Goal: Task Accomplishment & Management: Use online tool/utility

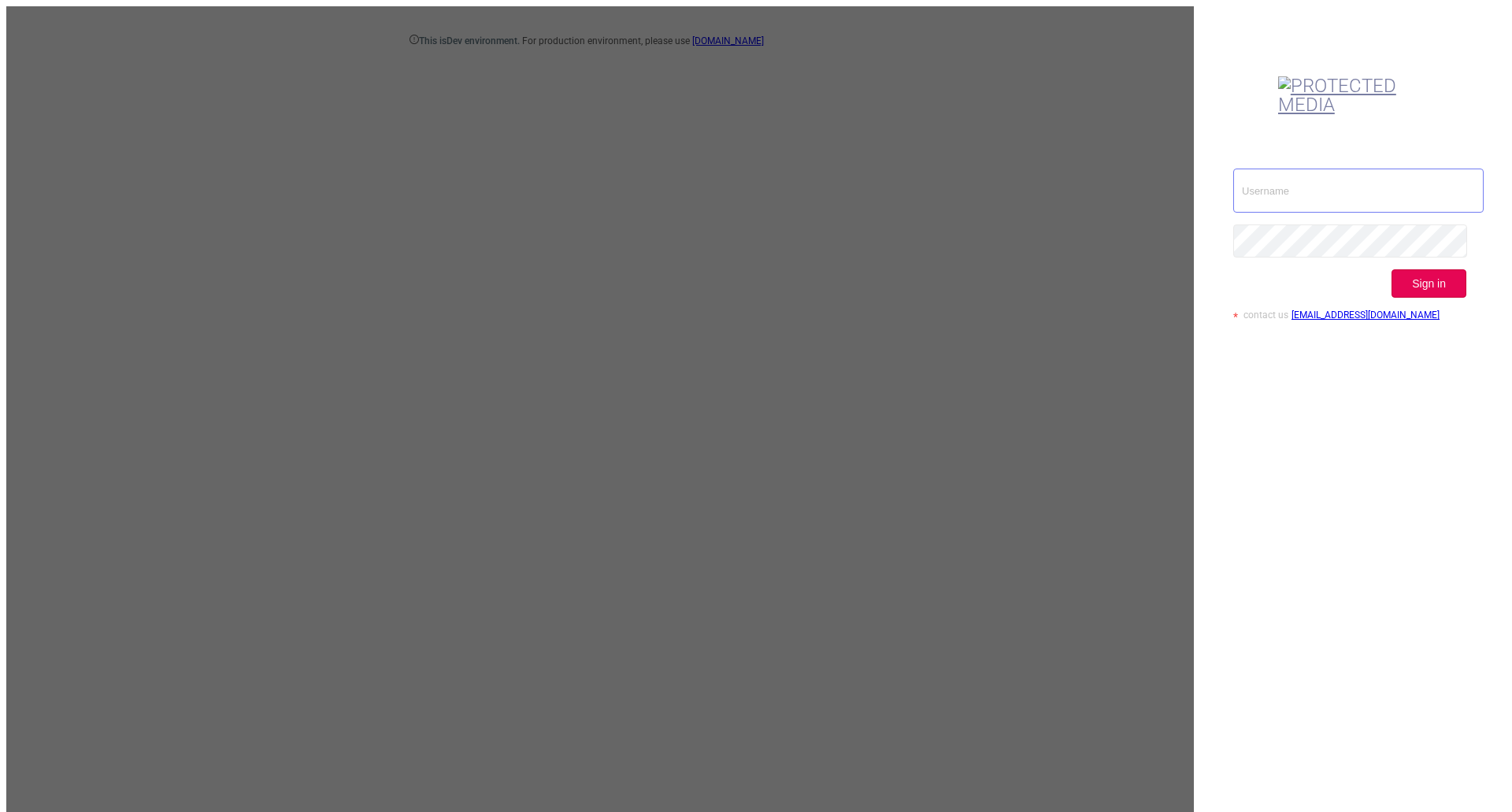
click at [1312, 169] on input "text" at bounding box center [1358, 191] width 250 height 44
type input "[EMAIL_ADDRESS][DOMAIN_NAME]"
click at [1459, 270] on button "Sign in" at bounding box center [1429, 284] width 75 height 29
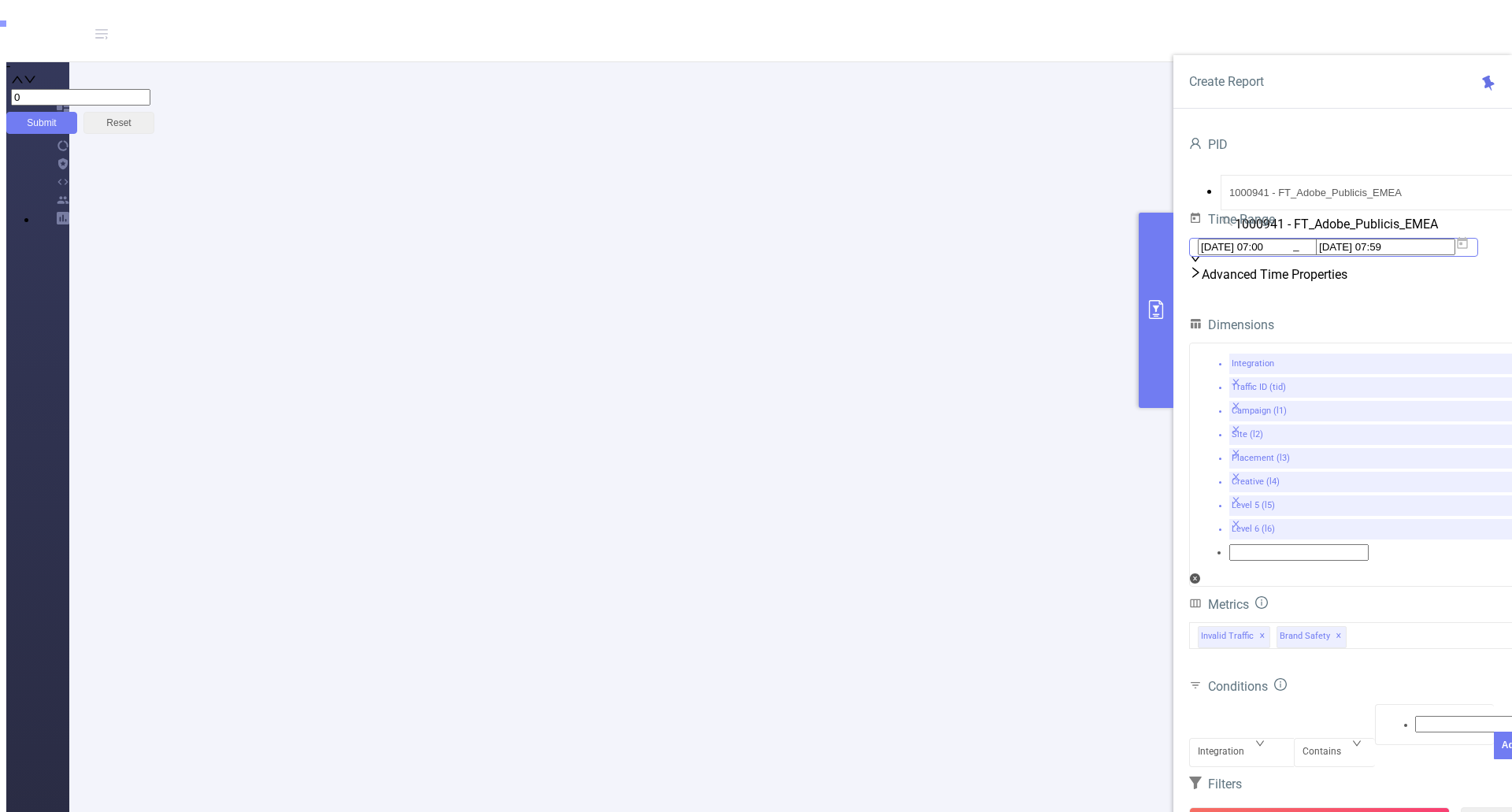
click at [1468, 249] on icon at bounding box center [1462, 243] width 11 height 12
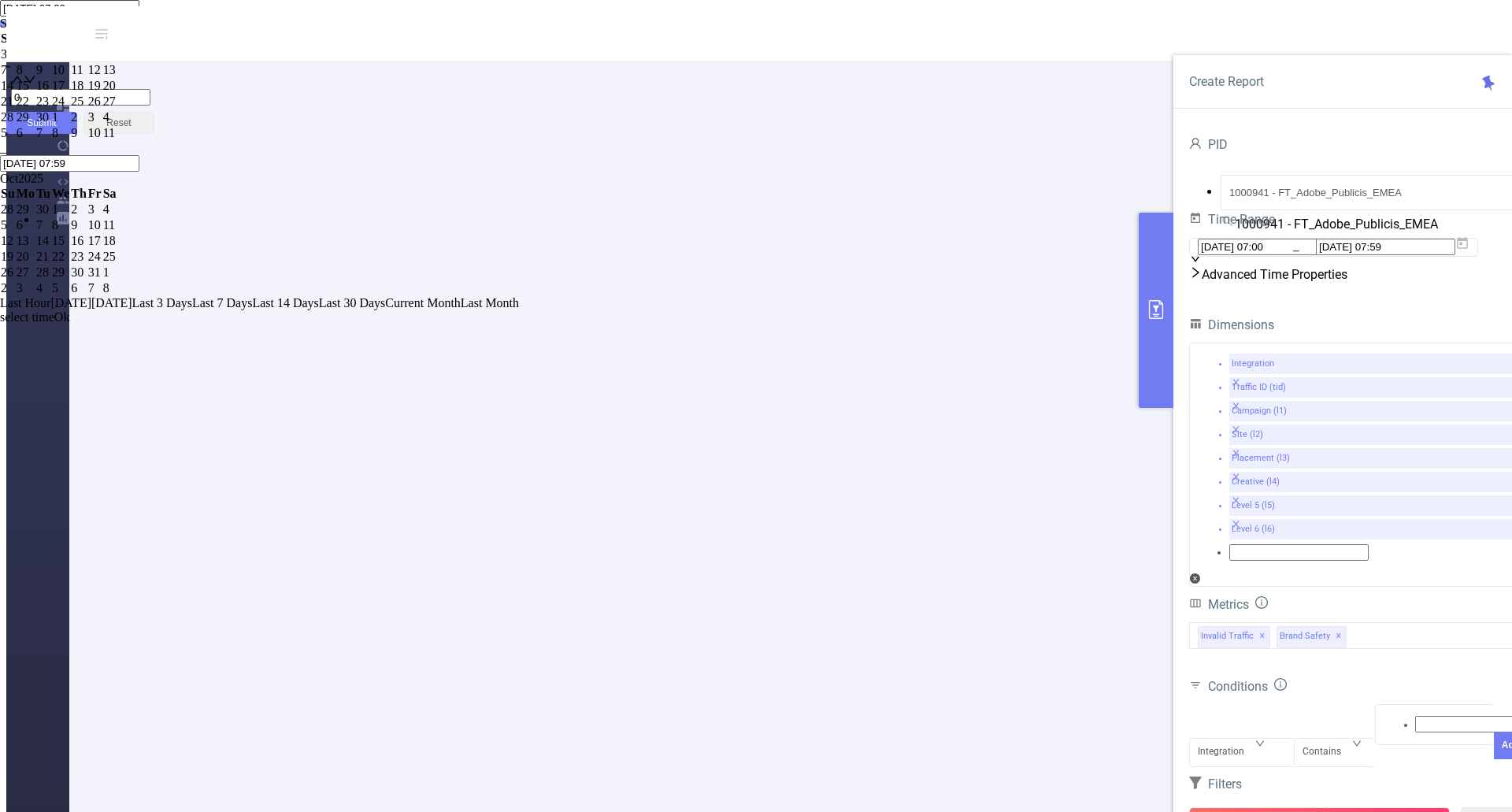
click at [34, 93] on div "15" at bounding box center [26, 85] width 19 height 14
drag, startPoint x: 1168, startPoint y: 399, endPoint x: 1201, endPoint y: 472, distance: 80.1
click at [69, 93] on div "17" at bounding box center [60, 85] width 18 height 14
type input "[DATE] 07:00"
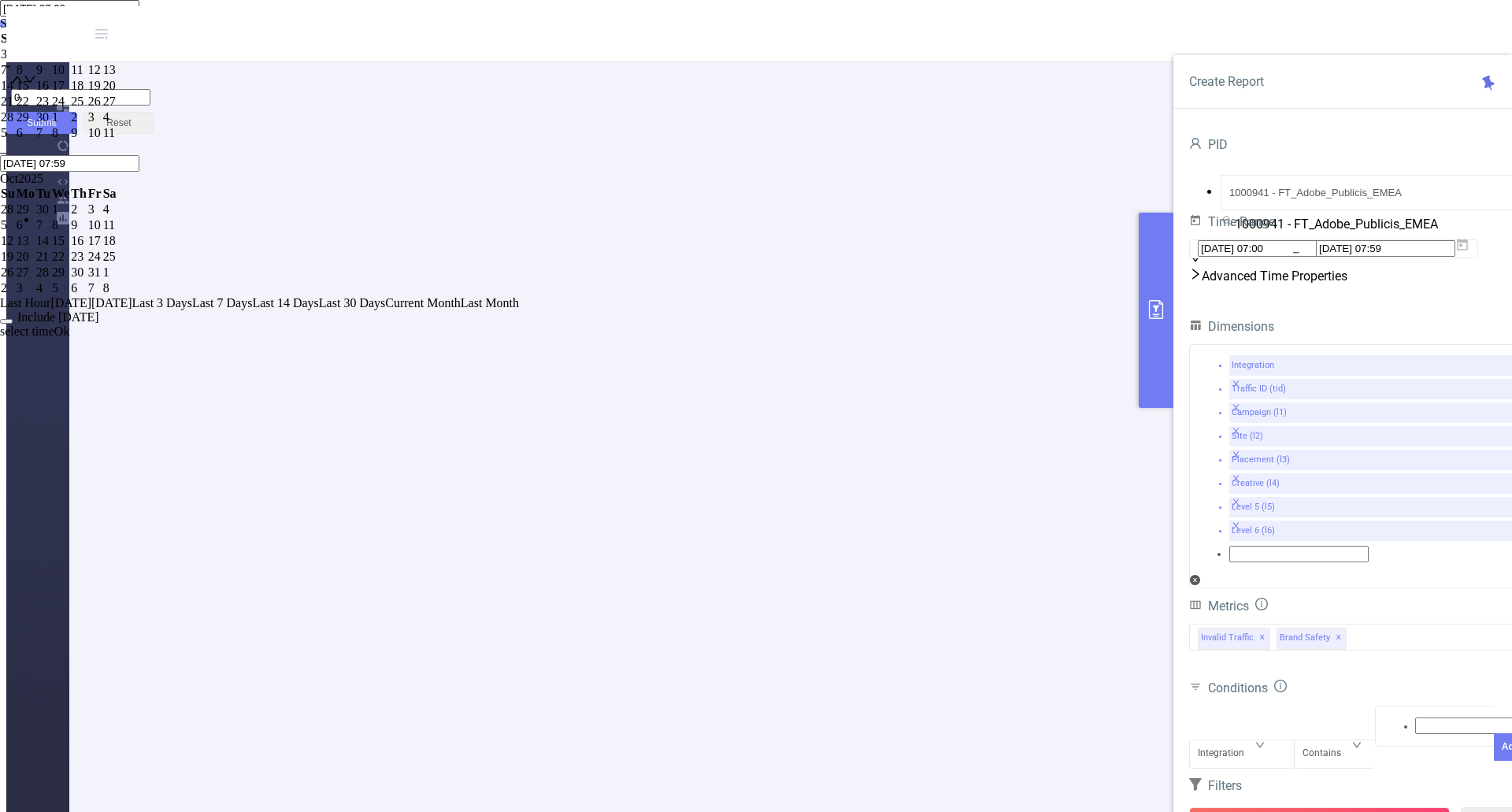
click at [70, 338] on link "Ok" at bounding box center [62, 331] width 16 height 13
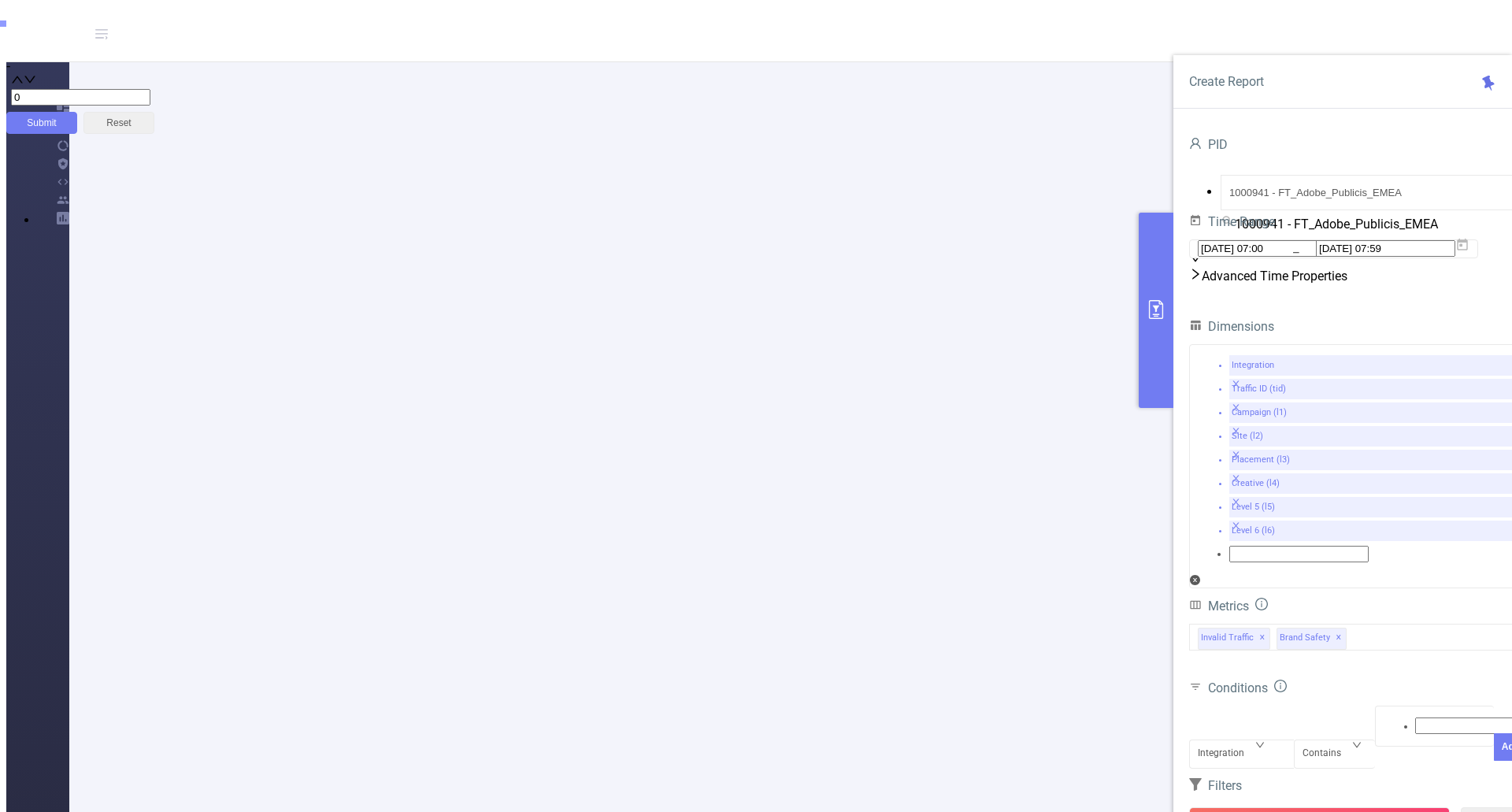
drag, startPoint x: 1278, startPoint y: 790, endPoint x: 1169, endPoint y: 718, distance: 130.6
click at [1279, 807] on button "Run Report" at bounding box center [1318, 821] width 260 height 29
click at [1291, 807] on button "Run Report" at bounding box center [1318, 821] width 260 height 29
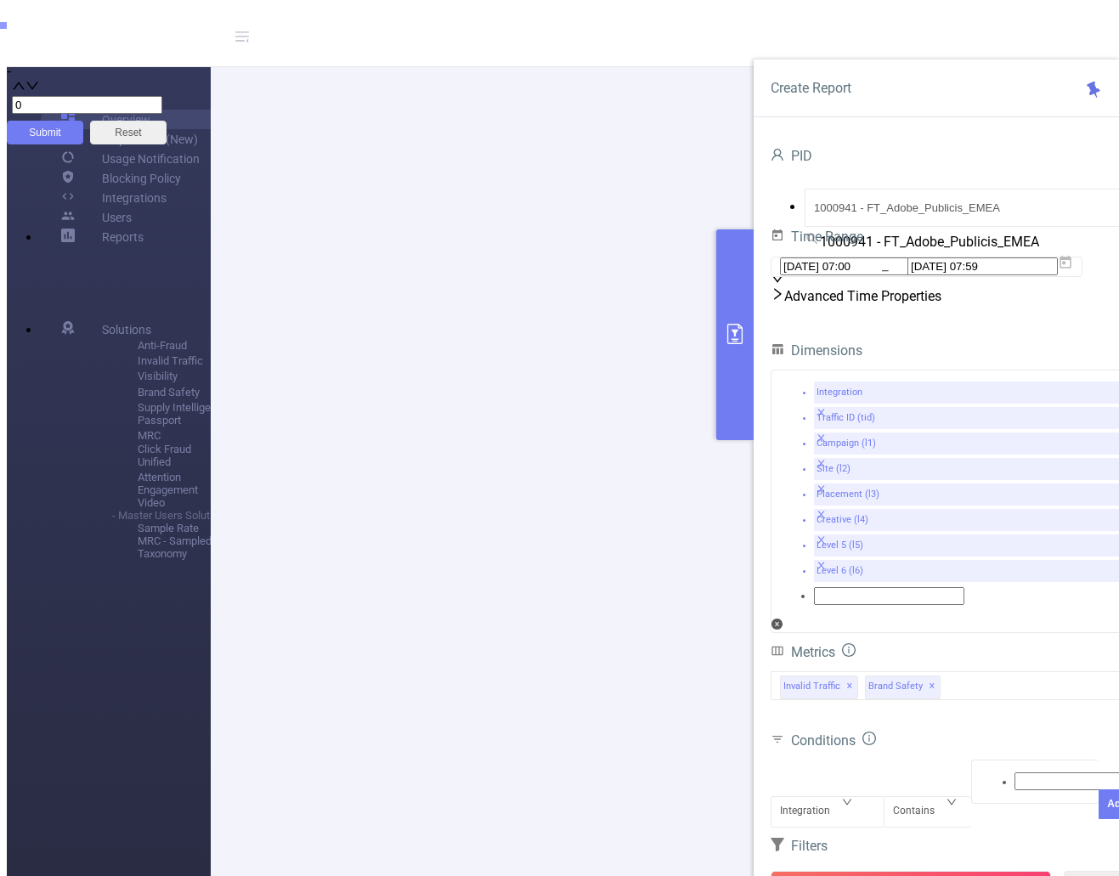
click at [861, 871] on button "Run Report" at bounding box center [911, 886] width 281 height 31
click at [924, 871] on button "Run Report" at bounding box center [911, 886] width 281 height 31
click at [916, 871] on button "Run Report" at bounding box center [911, 886] width 281 height 31
click at [910, 871] on button "Run Report" at bounding box center [911, 886] width 281 height 31
click at [952, 871] on button "Run Report" at bounding box center [911, 886] width 281 height 31
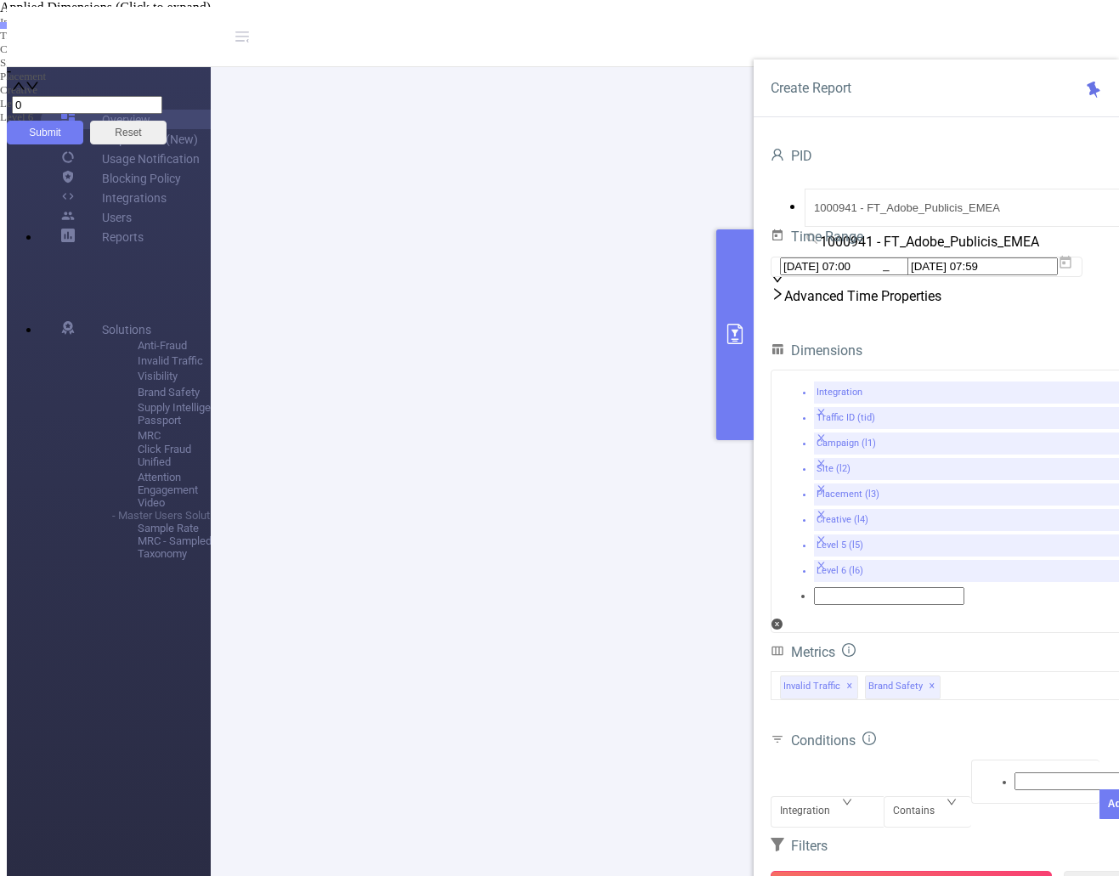
click at [975, 871] on button "Run Report" at bounding box center [911, 886] width 281 height 31
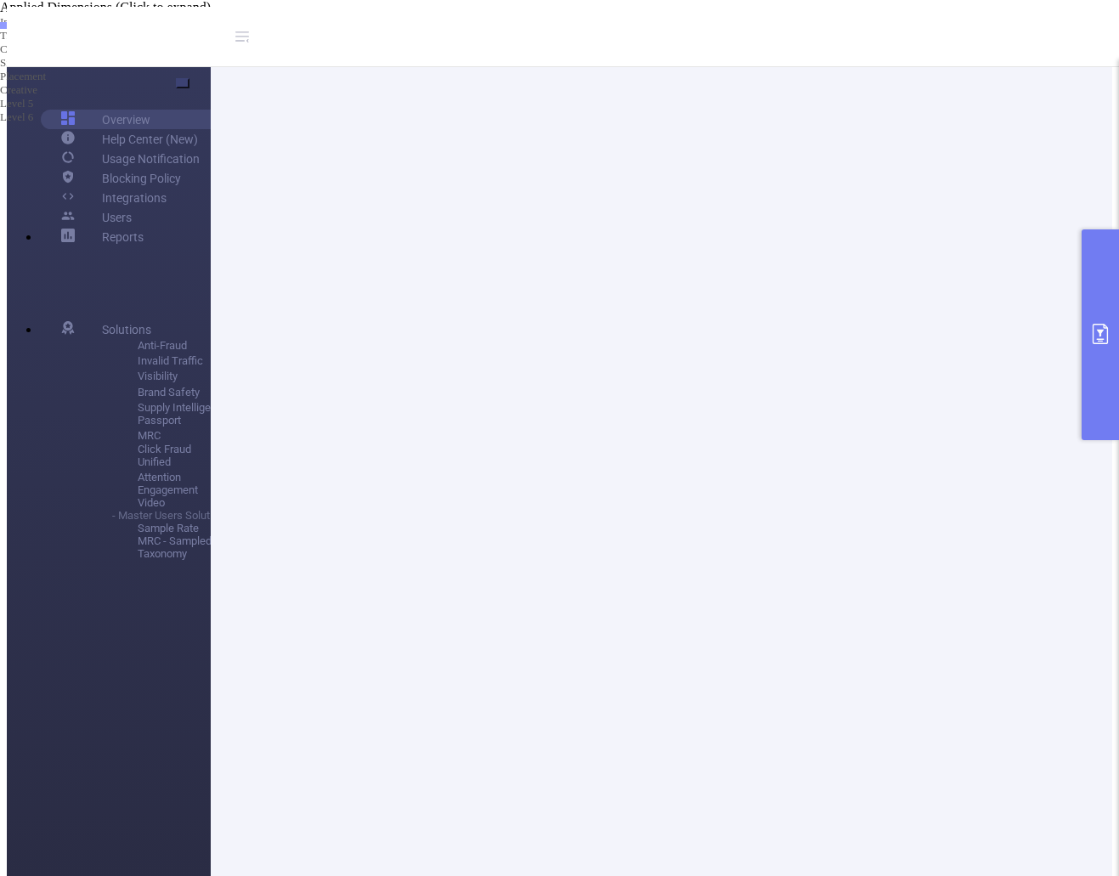
click at [1106, 408] on button "primary" at bounding box center [1100, 334] width 37 height 211
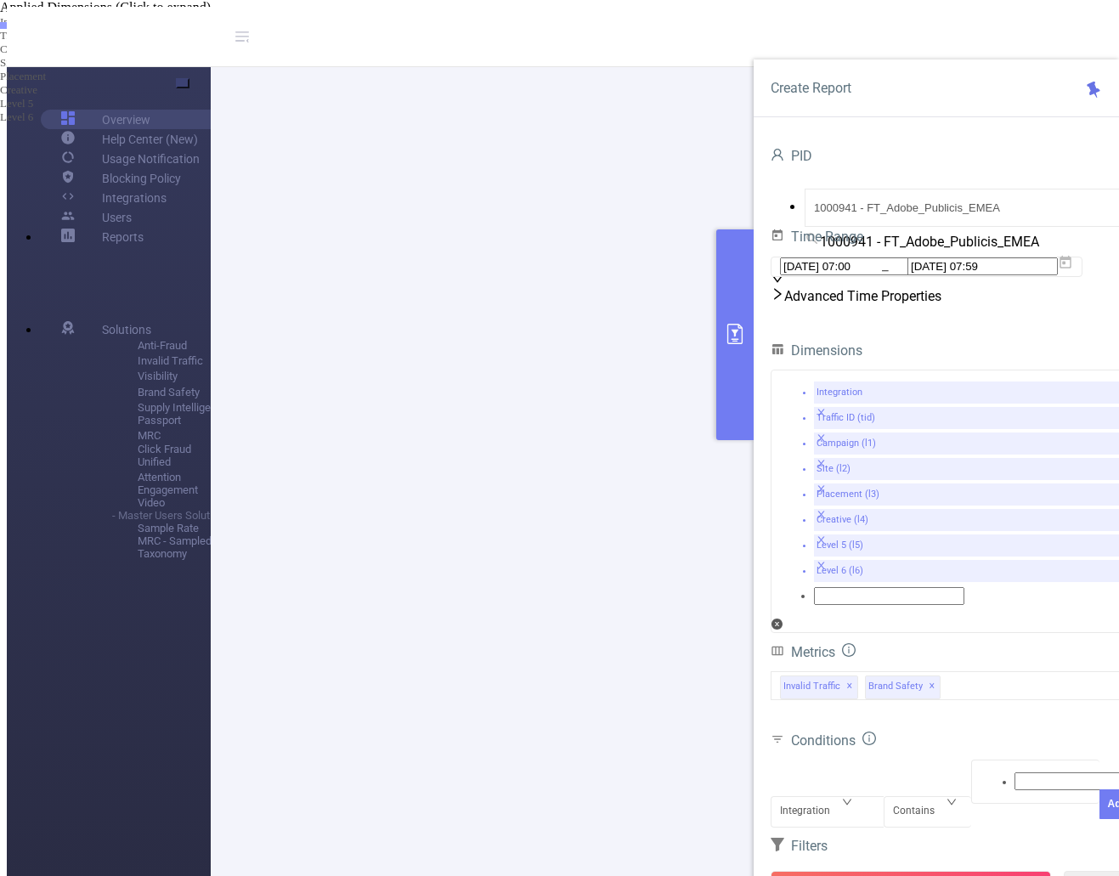
click at [735, 363] on button "primary" at bounding box center [734, 334] width 37 height 211
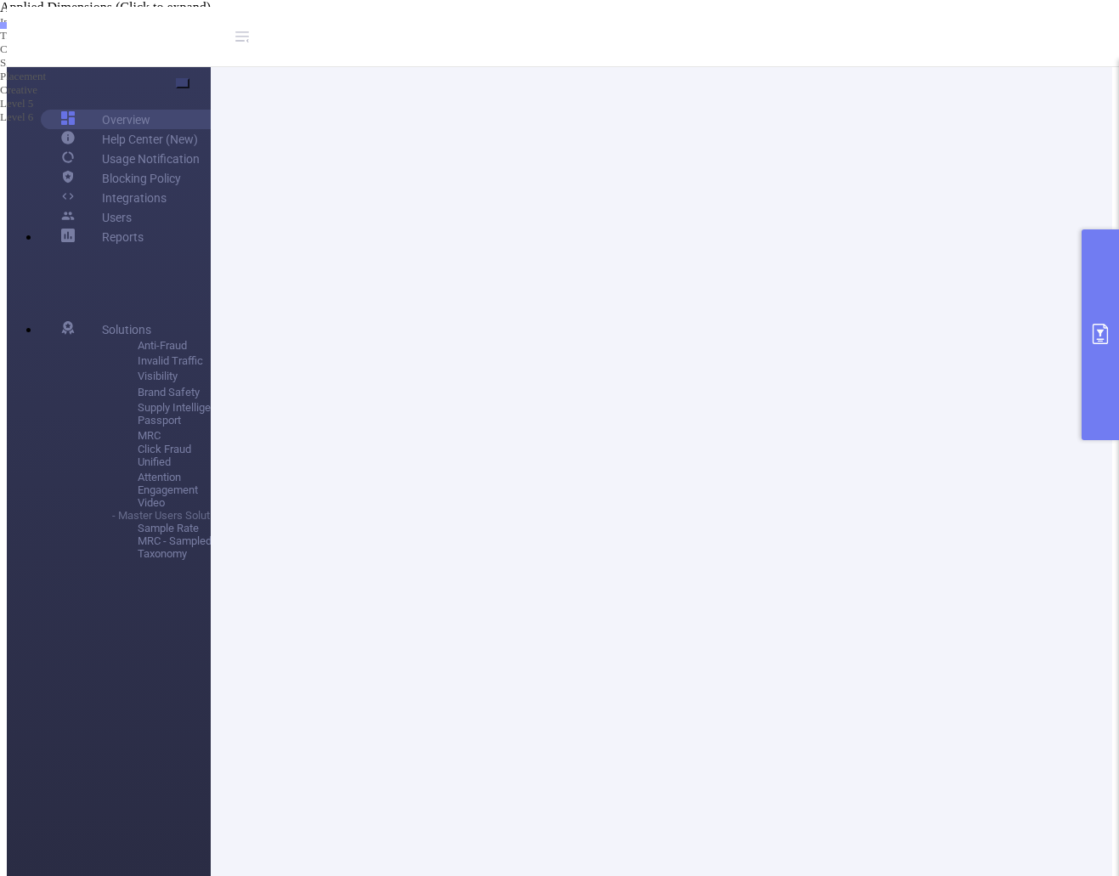
click at [423, 48] on li "New Value Only" at bounding box center [576, 42] width 1085 height 13
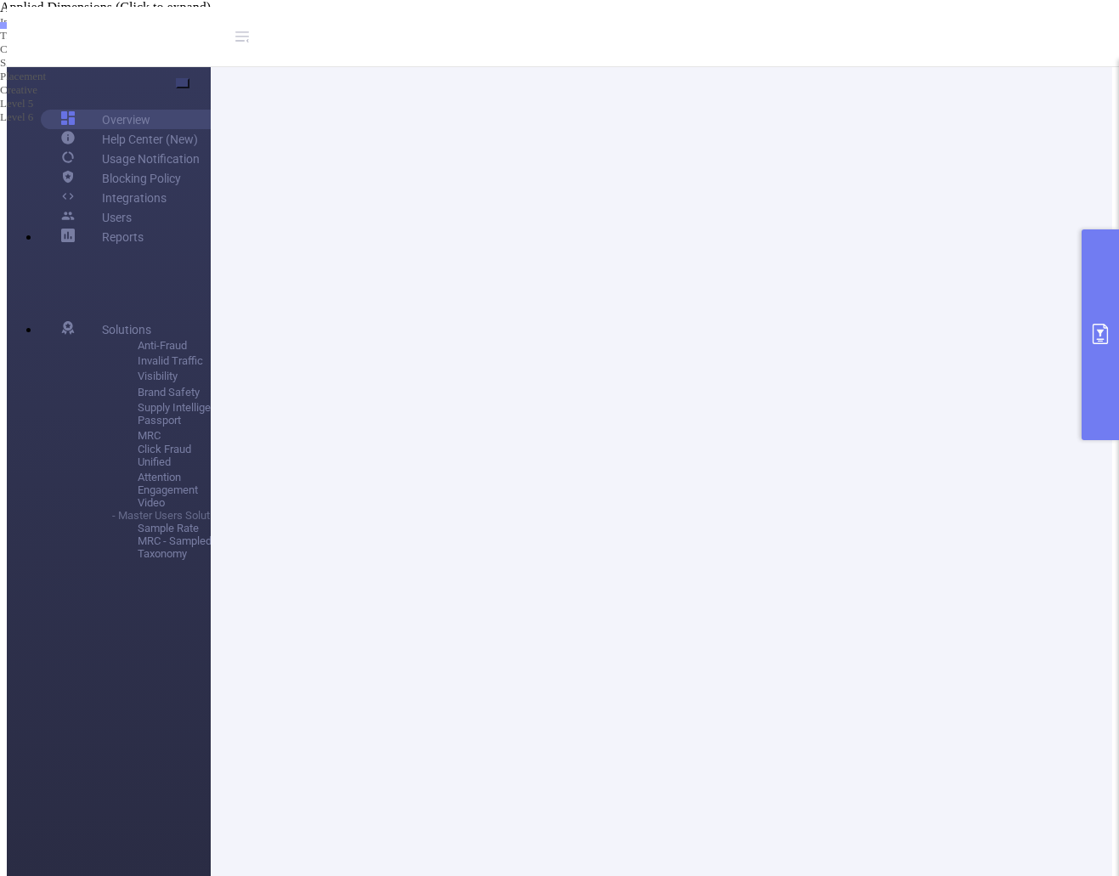
click at [429, 36] on li "Separated Columns" at bounding box center [576, 29] width 1085 height 13
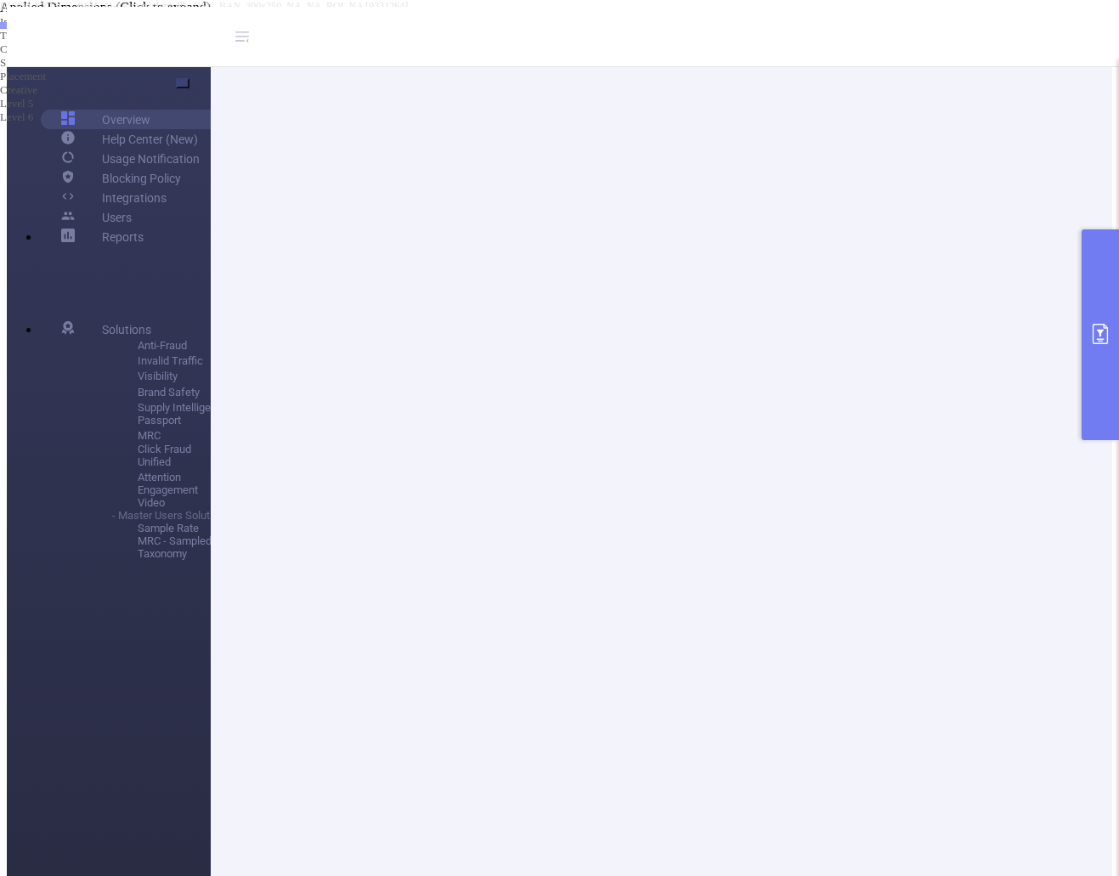
click at [443, 23] on li "Single Column Containing Original Value And New Value" at bounding box center [576, 16] width 1085 height 13
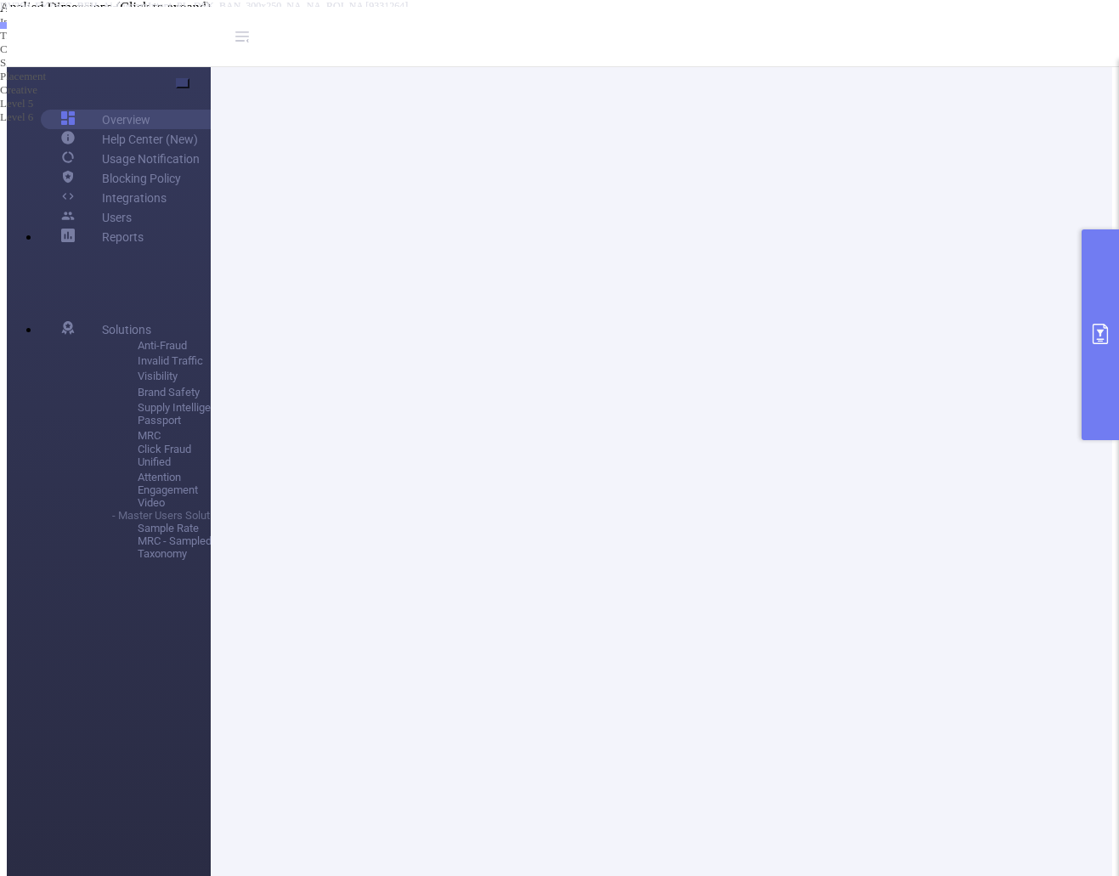
click at [1105, 362] on button "primary" at bounding box center [1100, 334] width 37 height 211
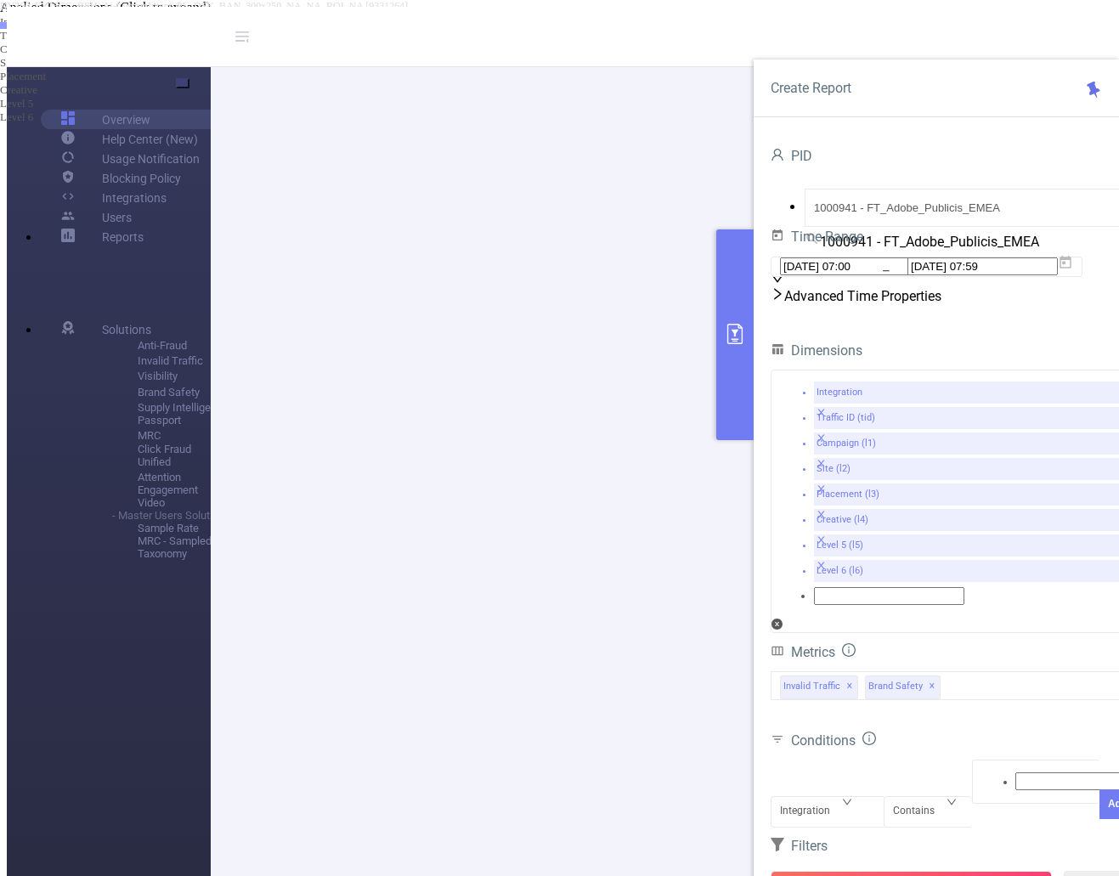
click at [926, 309] on div "Advanced Time Properties" at bounding box center [953, 295] width 365 height 27
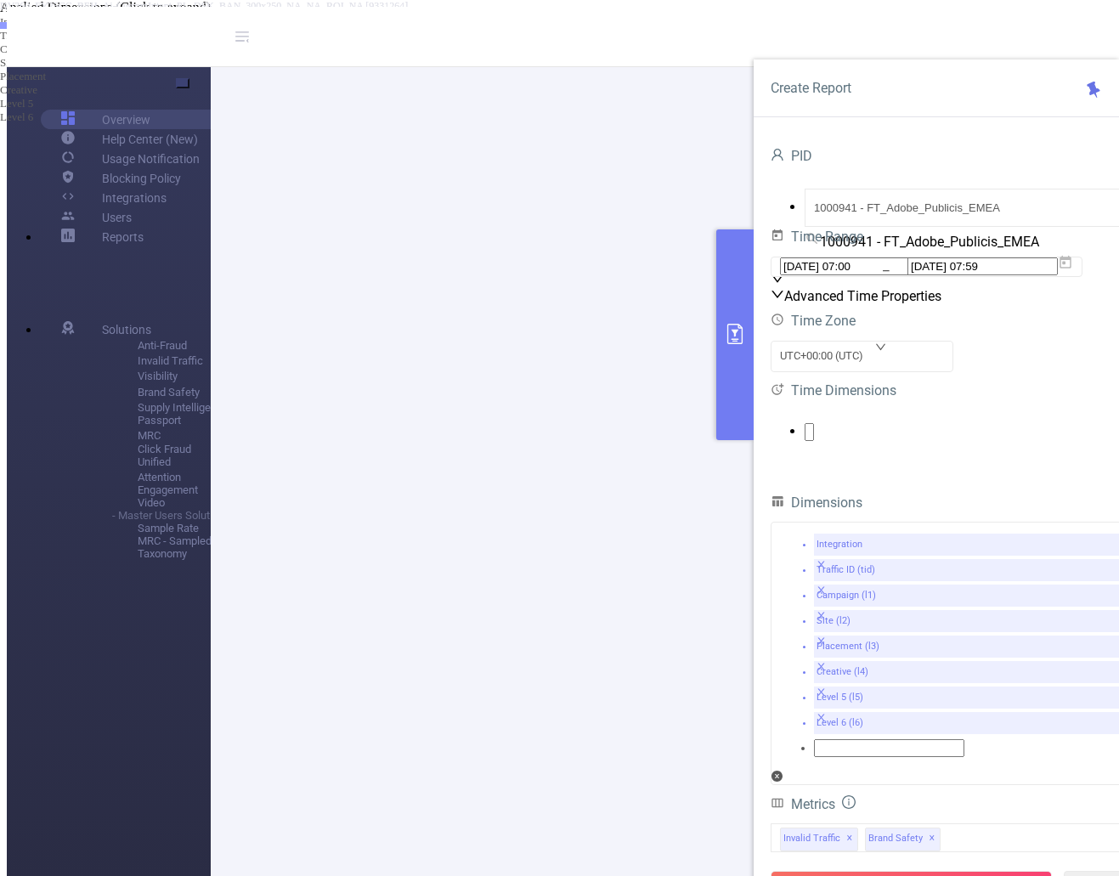
click at [880, 441] on ul at bounding box center [953, 432] width 365 height 18
click at [48, 59] on icon "icon: caret-down" at bounding box center [41, 53] width 14 height 14
click at [68, 93] on span at bounding box center [68, 85] width 0 height 14
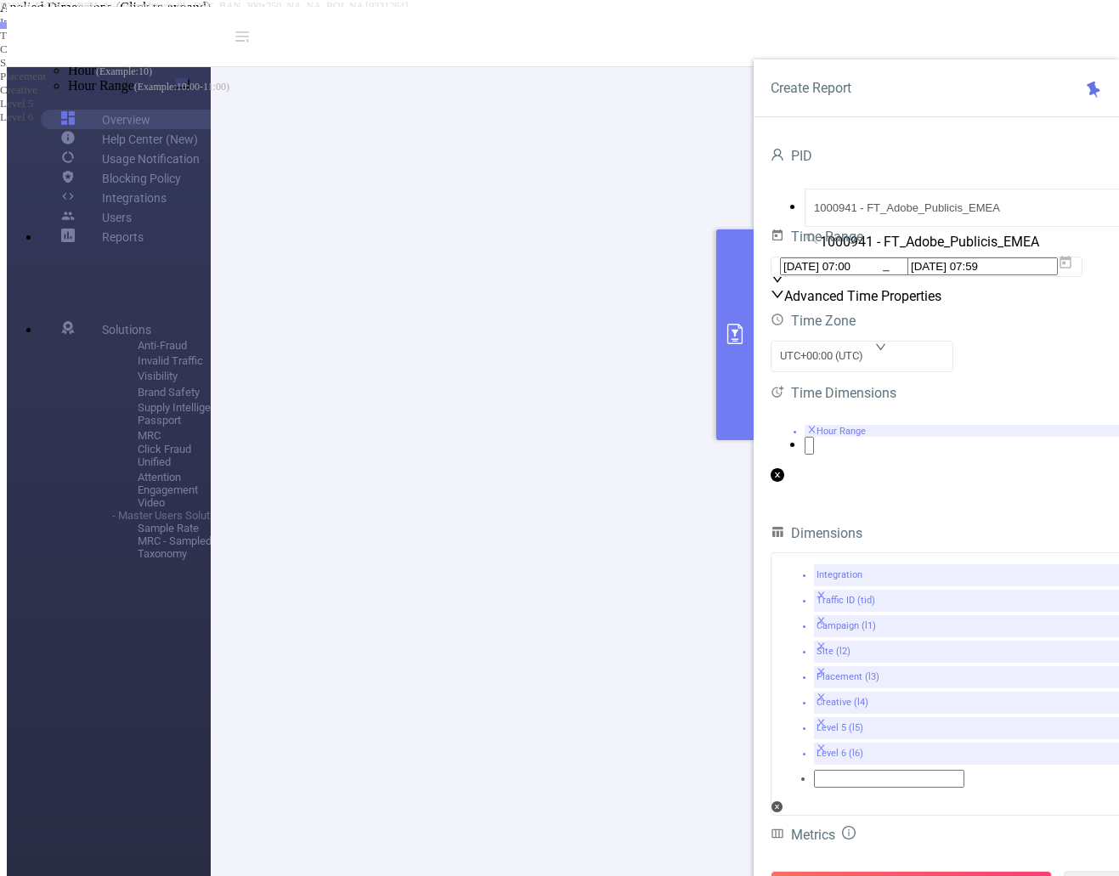
click at [968, 717] on form "Dimensions Integration Traffic ID (tid) Campaign (l1) Site (l2) Placement (l3) …" at bounding box center [953, 839] width 365 height 635
click at [899, 871] on button "Run Report" at bounding box center [911, 886] width 281 height 31
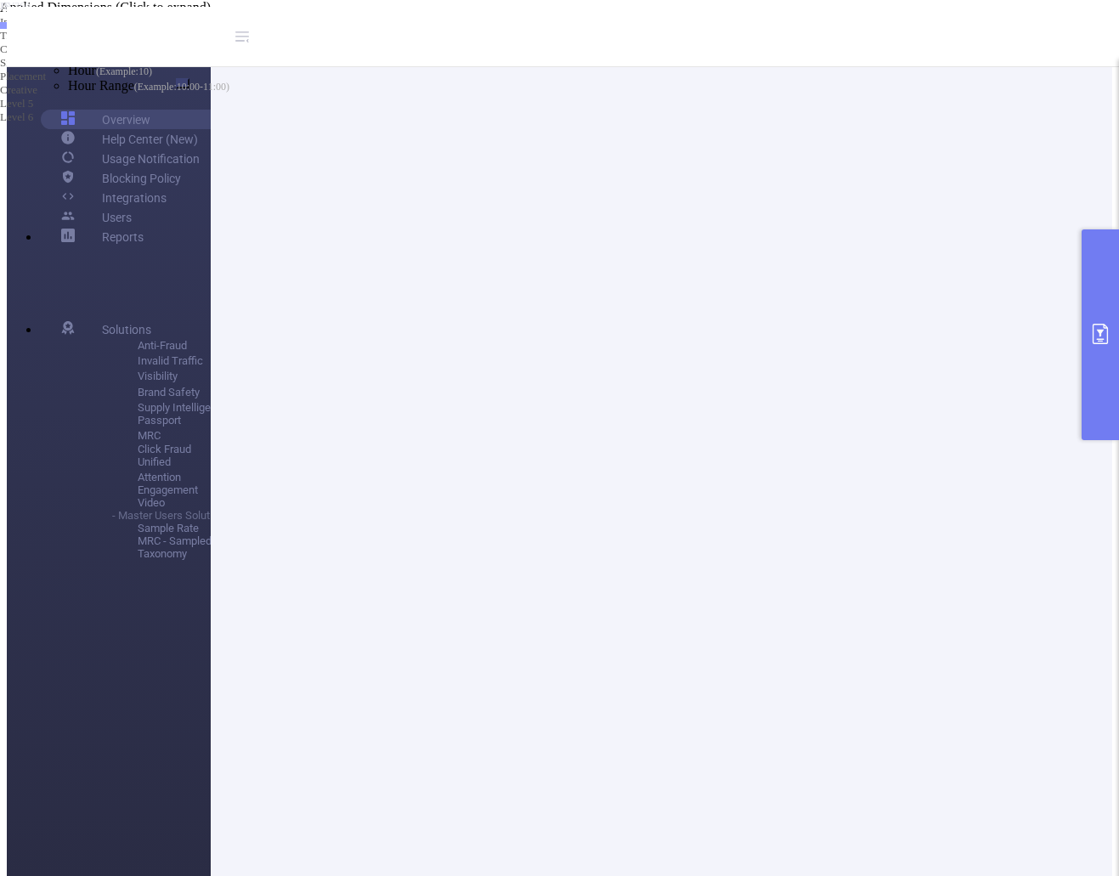
click at [417, 48] on li "New Value Only" at bounding box center [576, 42] width 1085 height 13
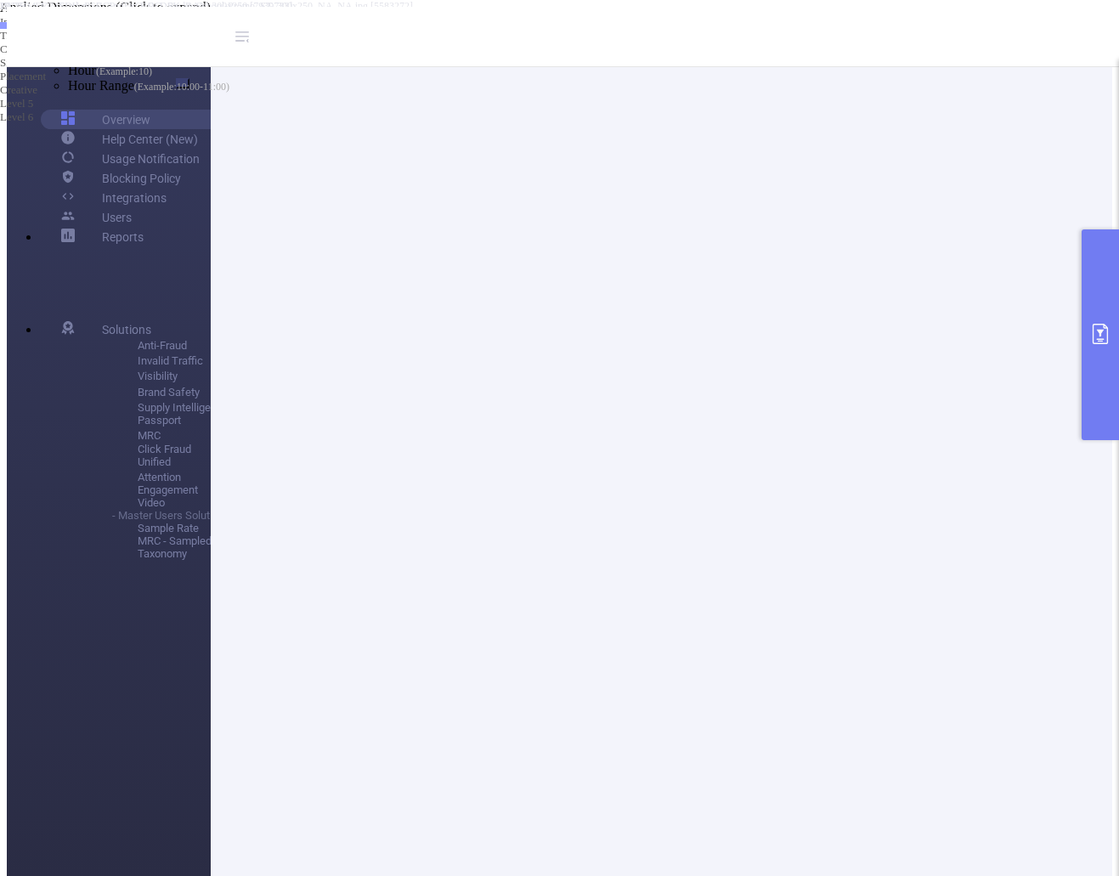
drag, startPoint x: 1043, startPoint y: 492, endPoint x: 1023, endPoint y: 512, distance: 28.2
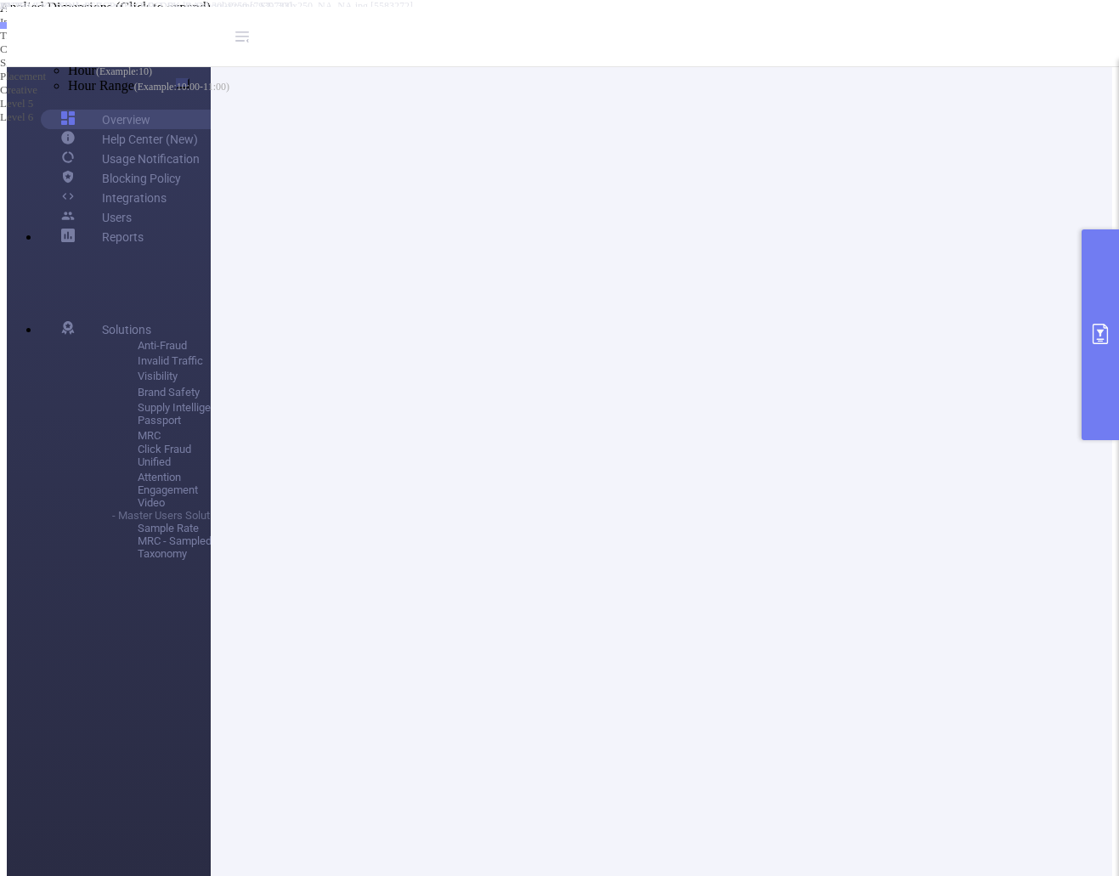
drag, startPoint x: 426, startPoint y: 362, endPoint x: 515, endPoint y: 367, distance: 89.4
click at [427, 48] on li "New Value Only" at bounding box center [576, 42] width 1085 height 13
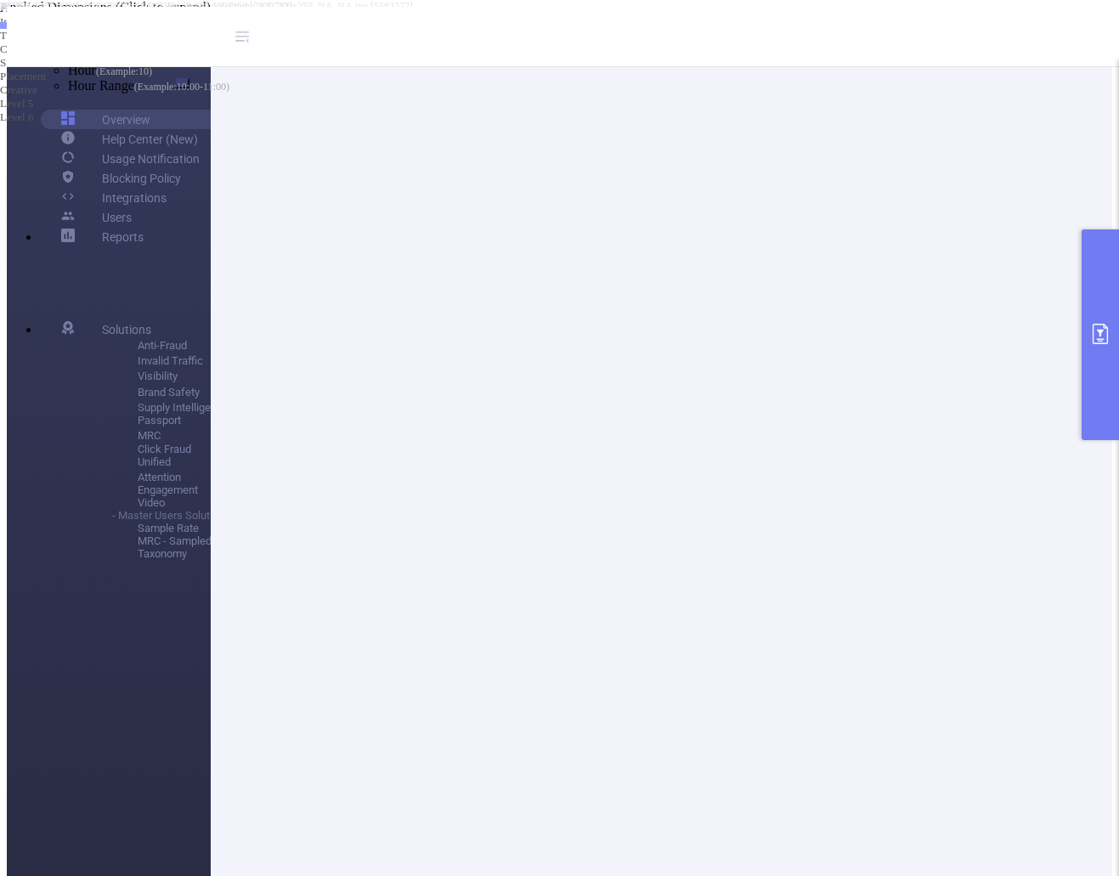
click at [1111, 318] on button "primary" at bounding box center [1100, 334] width 37 height 211
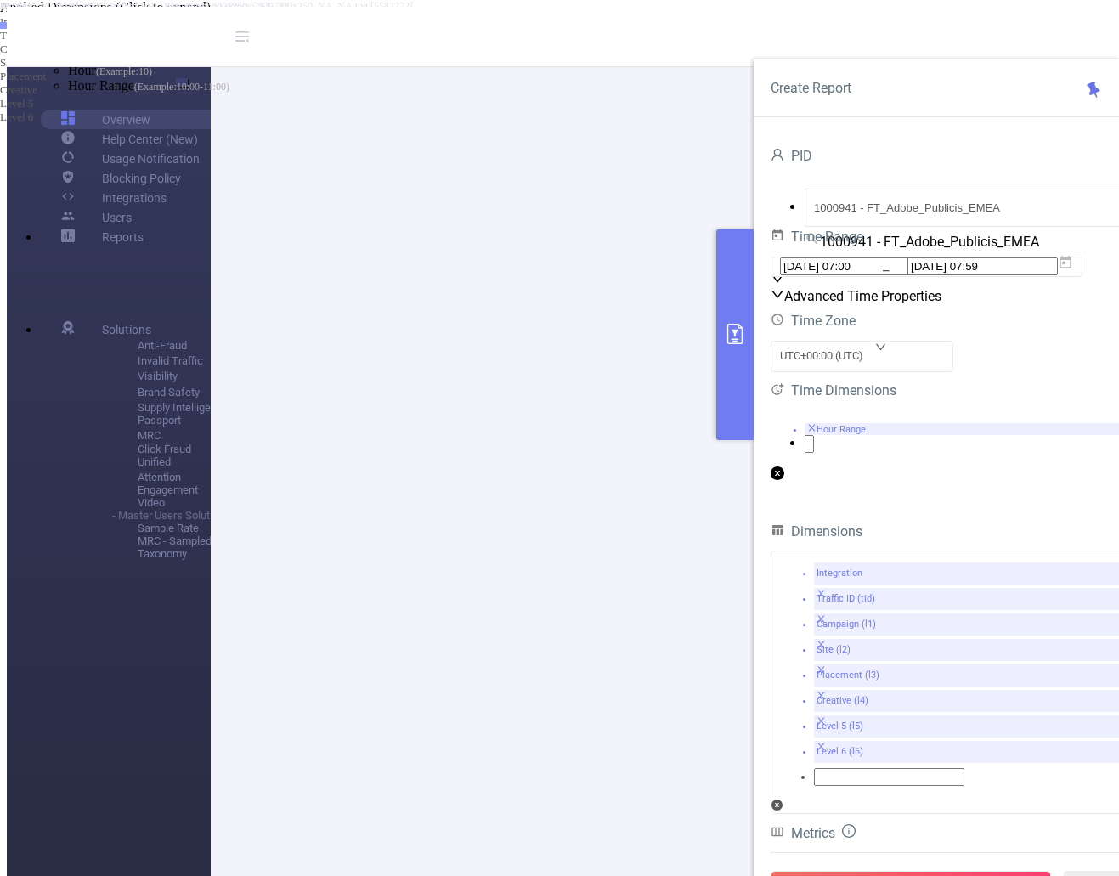
click at [816, 431] on icon "icon: close" at bounding box center [812, 427] width 7 height 7
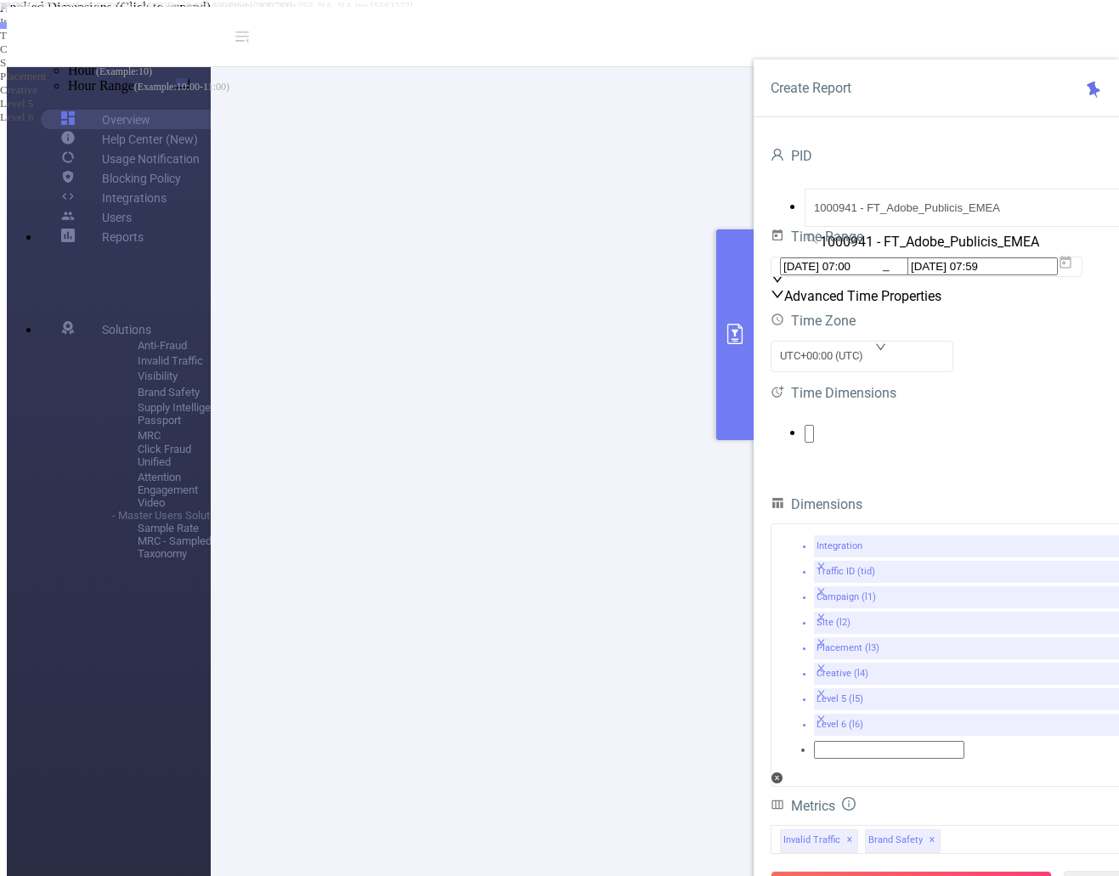
click at [868, 443] on ul at bounding box center [953, 434] width 365 height 18
click at [814, 29] on li "Date (Example: [DATE] )" at bounding box center [576, 21] width 1085 height 15
click at [48, 45] on span at bounding box center [48, 38] width 0 height 14
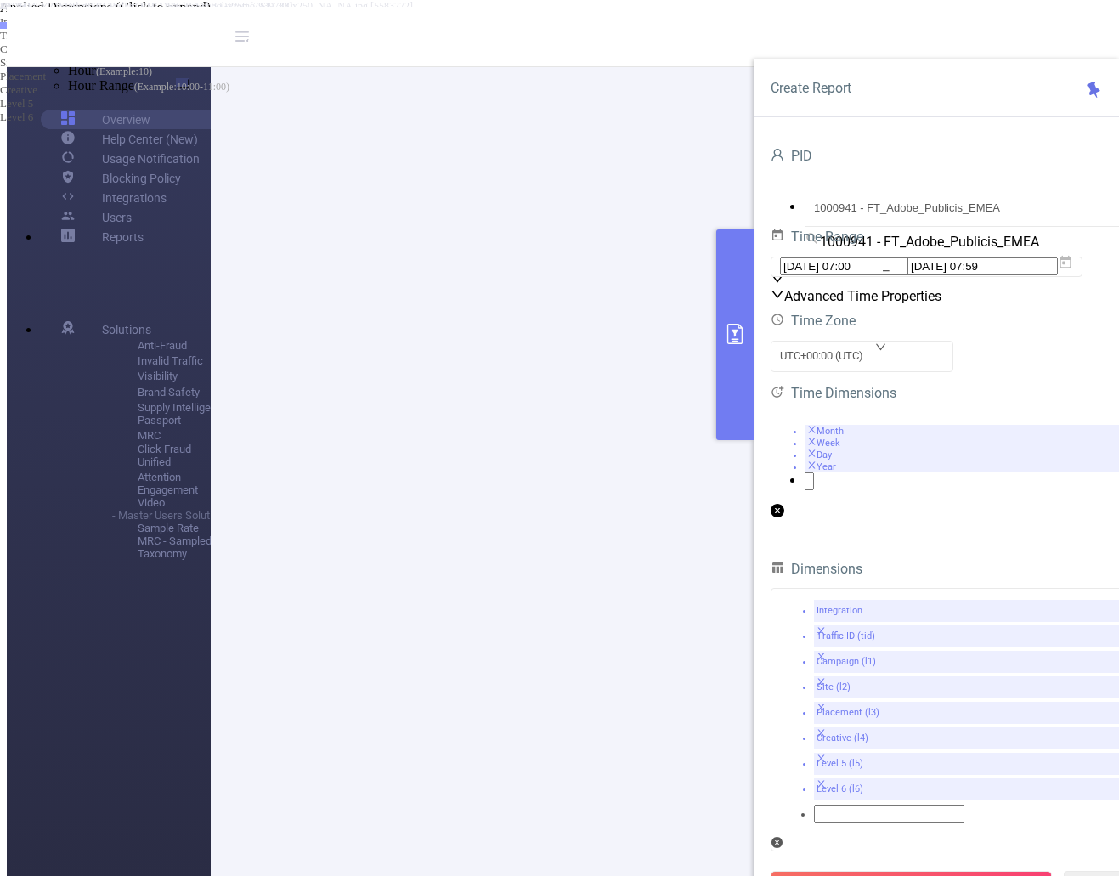
click at [34, 28] on span at bounding box center [34, 21] width 0 height 14
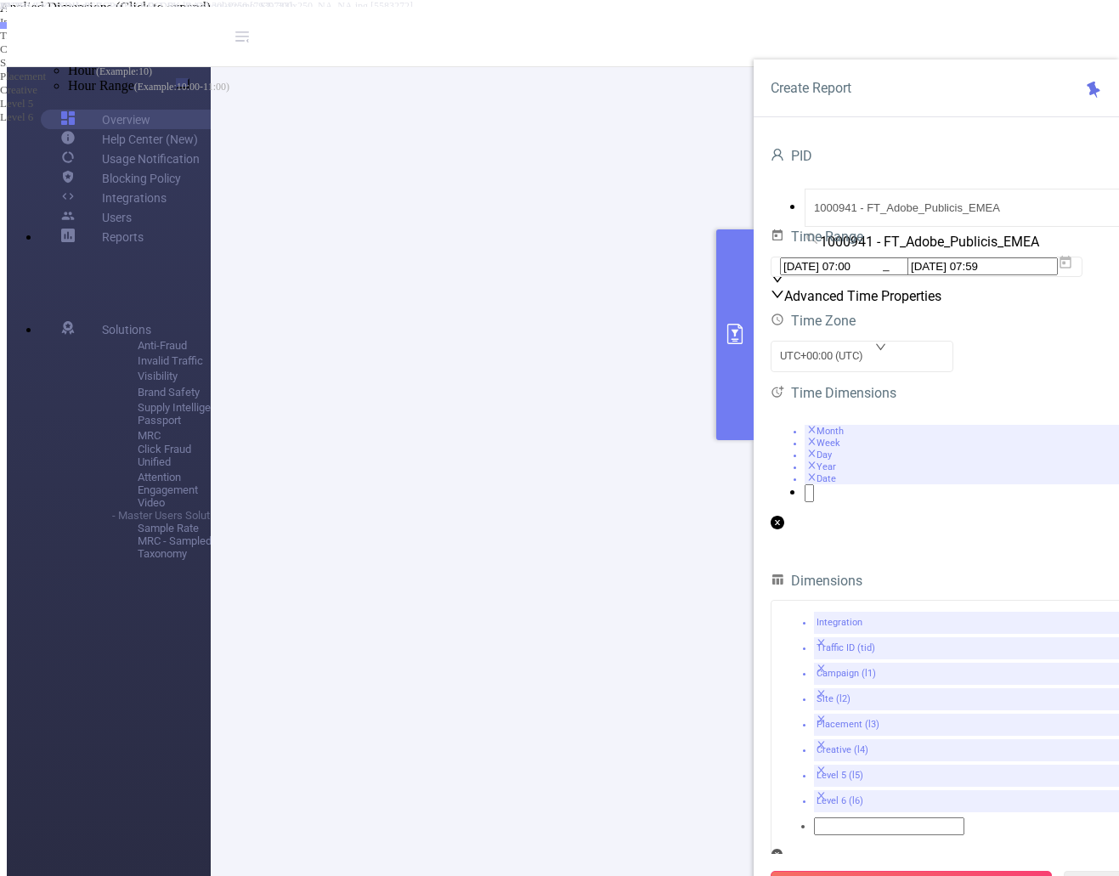
click at [942, 871] on button "Run Report" at bounding box center [911, 886] width 281 height 31
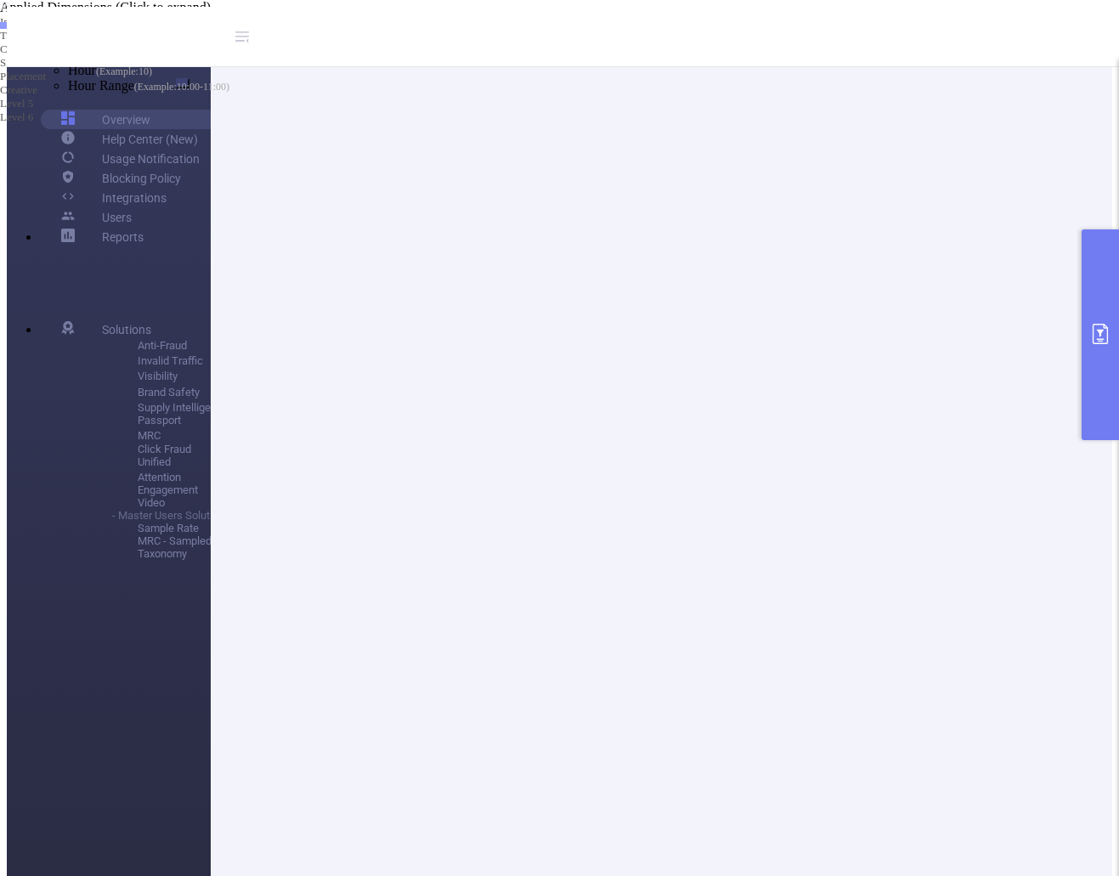
scroll to position [170, 0]
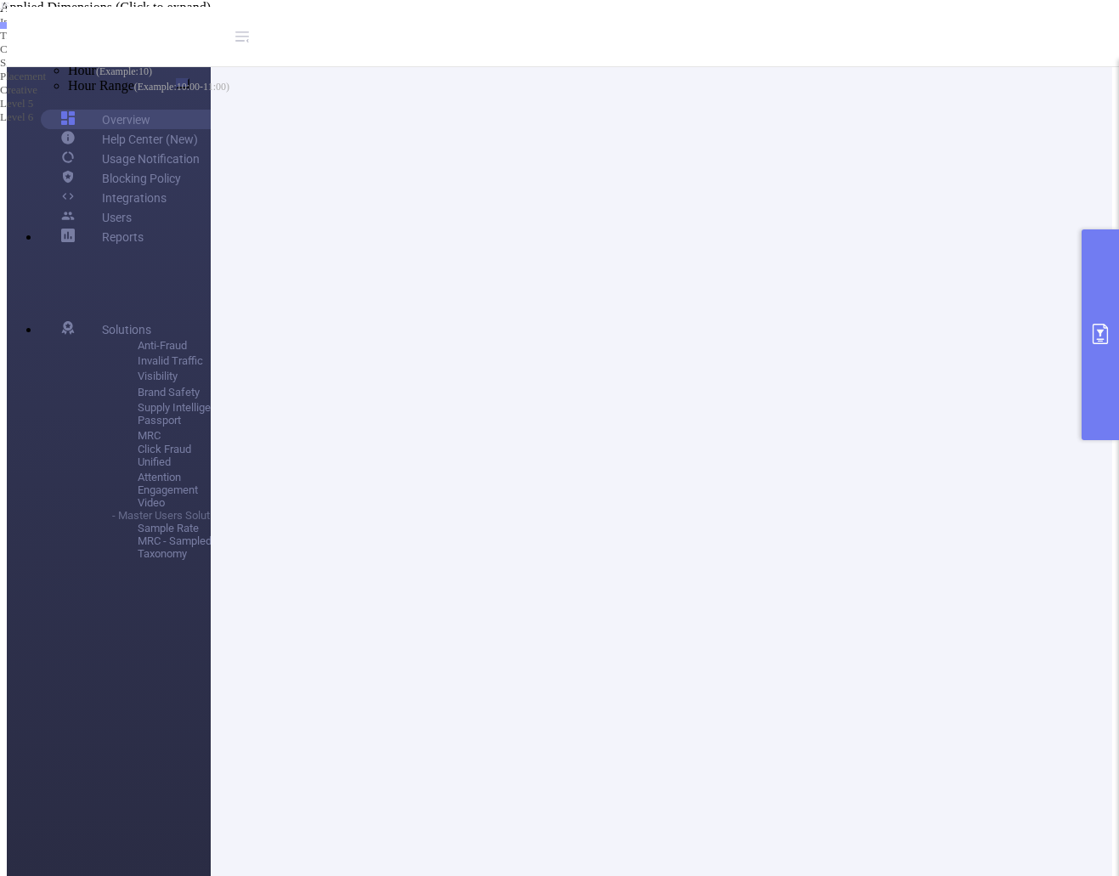
drag, startPoint x: 417, startPoint y: 362, endPoint x: 454, endPoint y: 387, distance: 44.1
click at [419, 48] on li "New Value Only" at bounding box center [576, 42] width 1085 height 13
drag, startPoint x: 738, startPoint y: 337, endPoint x: 747, endPoint y: 324, distance: 16.0
click at [1109, 317] on button "primary" at bounding box center [1100, 334] width 37 height 211
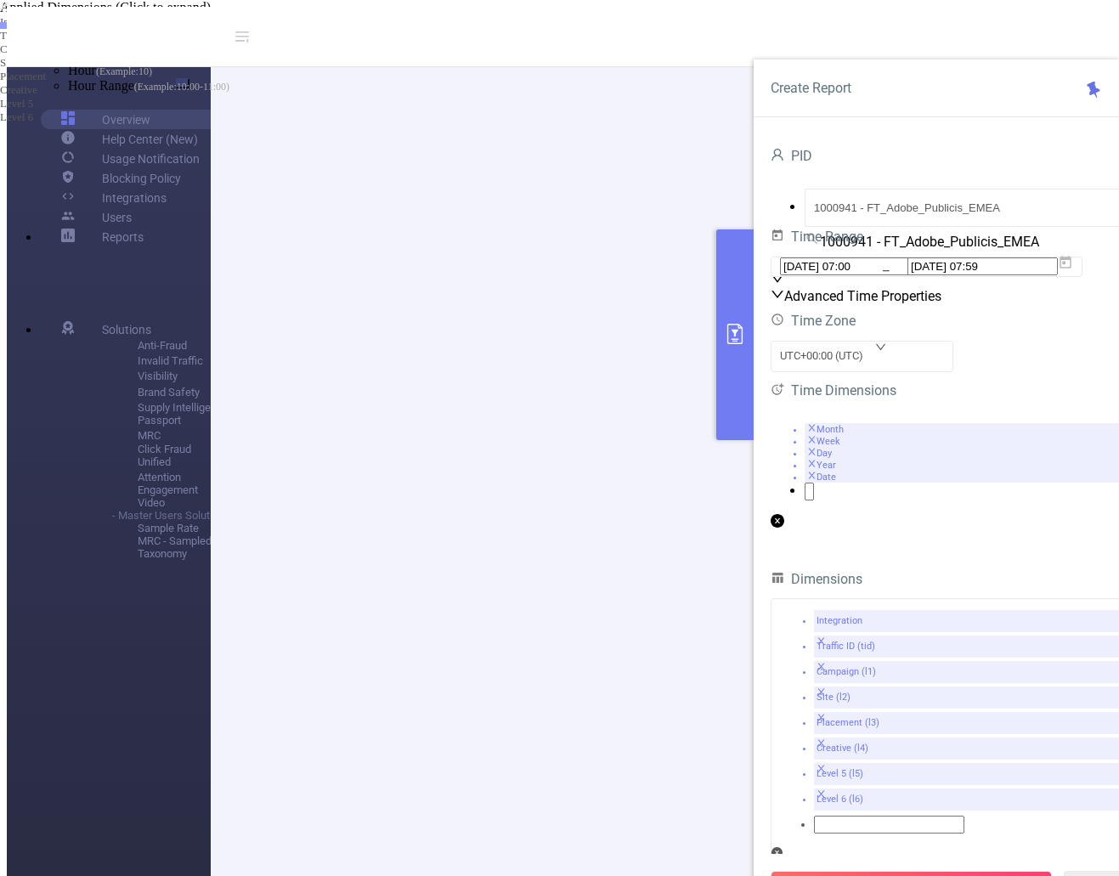
click at [817, 480] on icon "icon: close" at bounding box center [811, 475] width 9 height 9
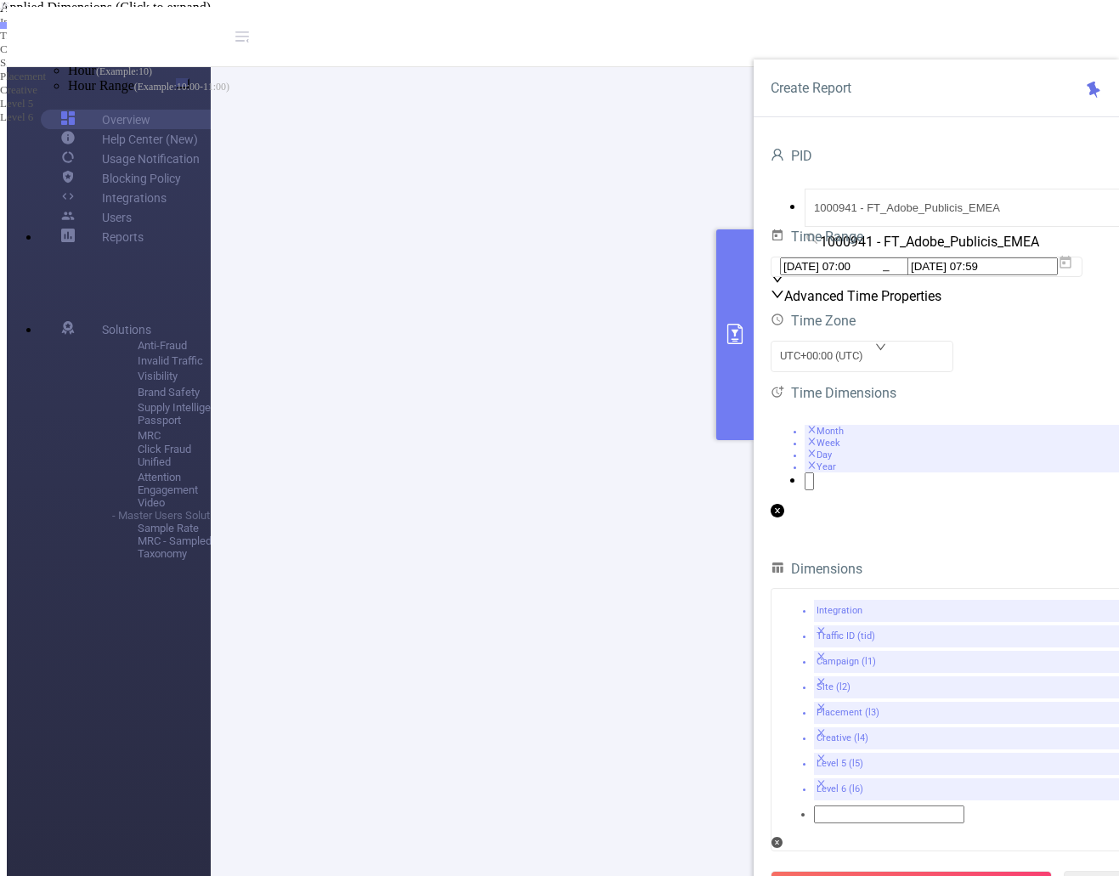
click at [817, 472] on span at bounding box center [811, 466] width 9 height 11
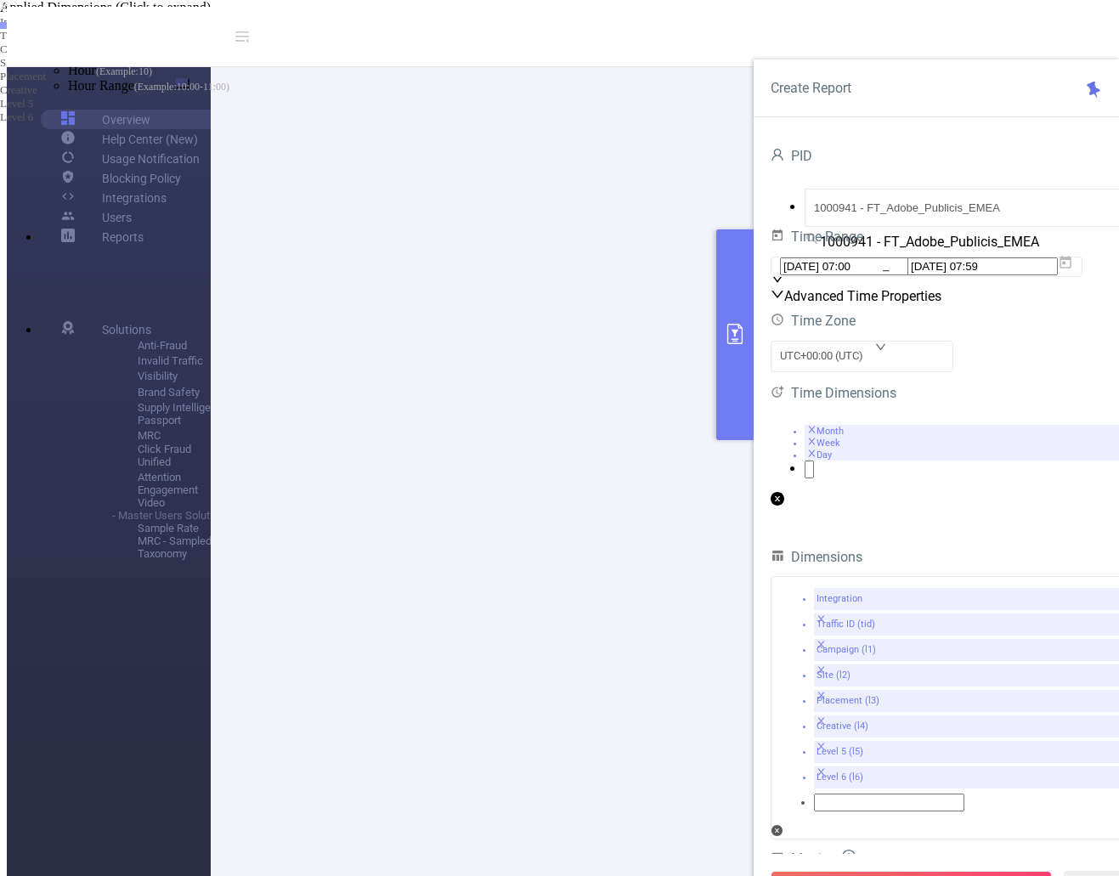
click at [817, 458] on icon "icon: close" at bounding box center [811, 453] width 9 height 9
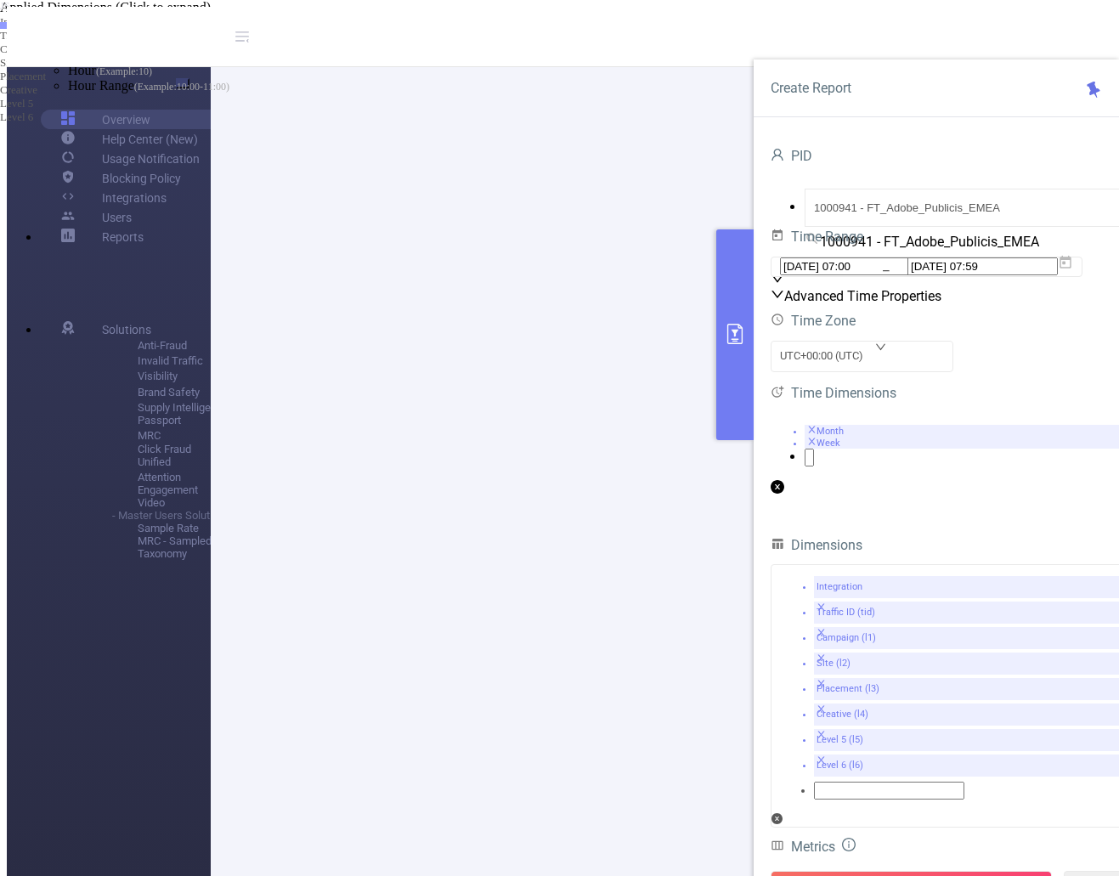
click at [817, 446] on icon "icon: close" at bounding box center [811, 441] width 9 height 9
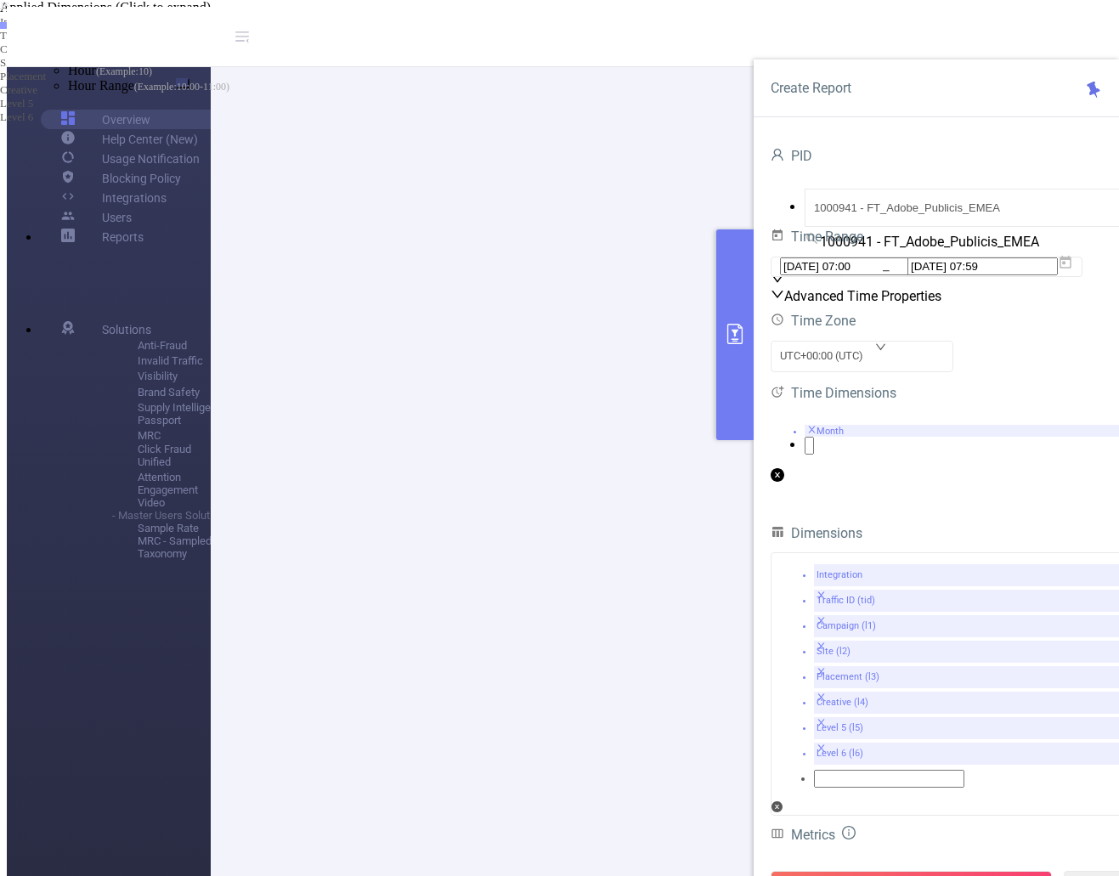
click at [817, 434] on icon "icon: close" at bounding box center [811, 429] width 9 height 9
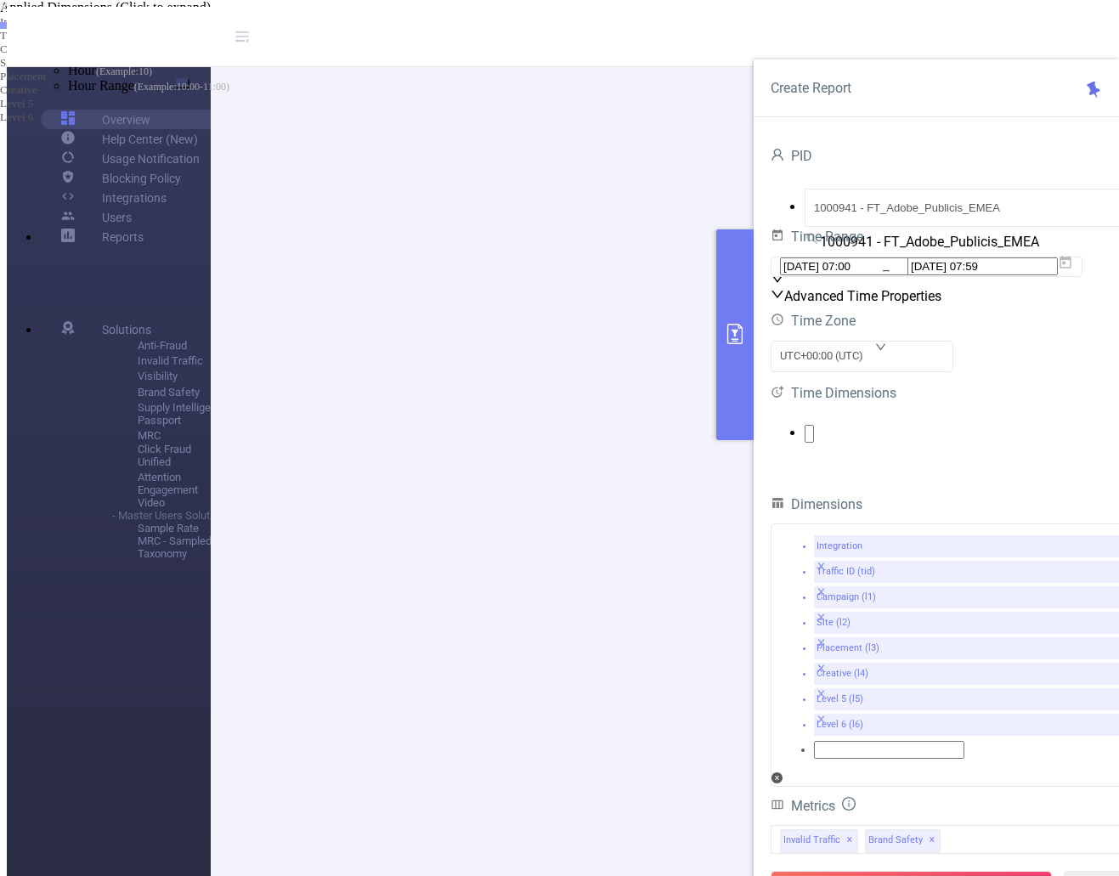
click at [854, 443] on ul at bounding box center [953, 434] width 365 height 18
click at [68, 77] on span at bounding box center [68, 70] width 0 height 14
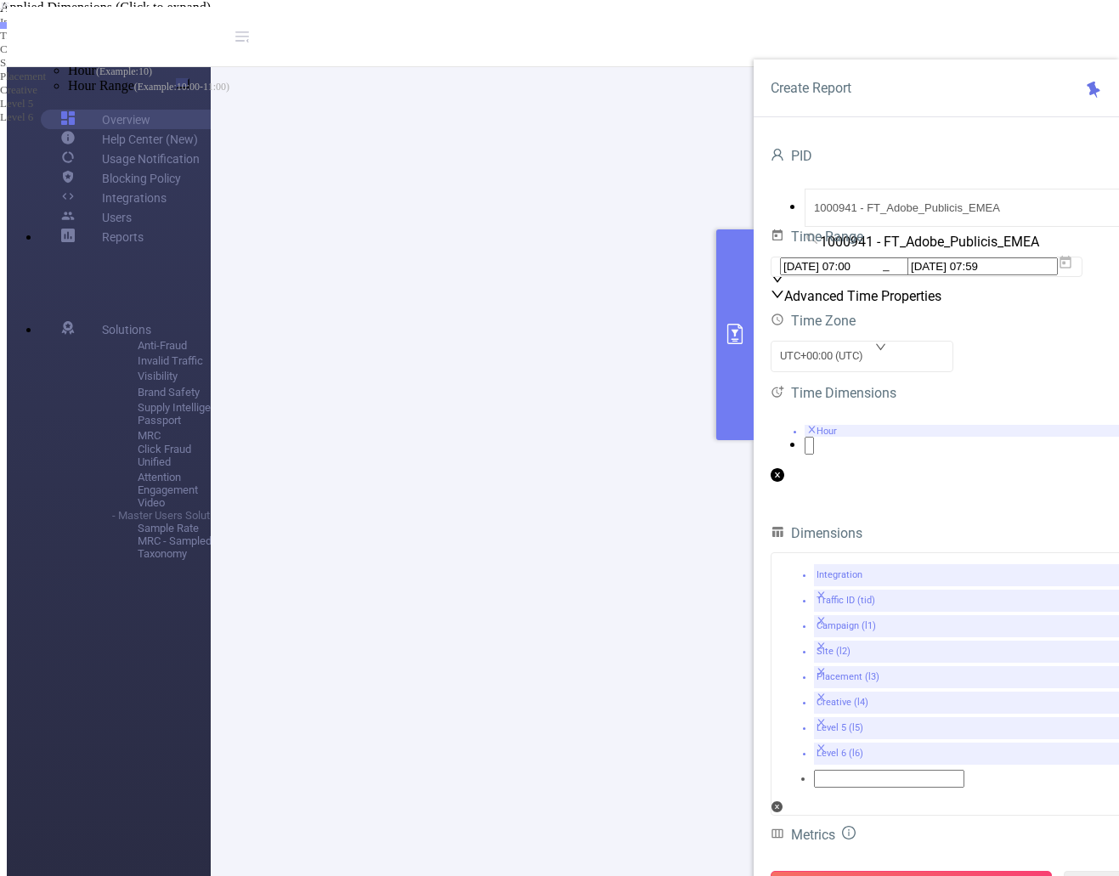
click at [930, 871] on button "Run Report" at bounding box center [911, 886] width 281 height 31
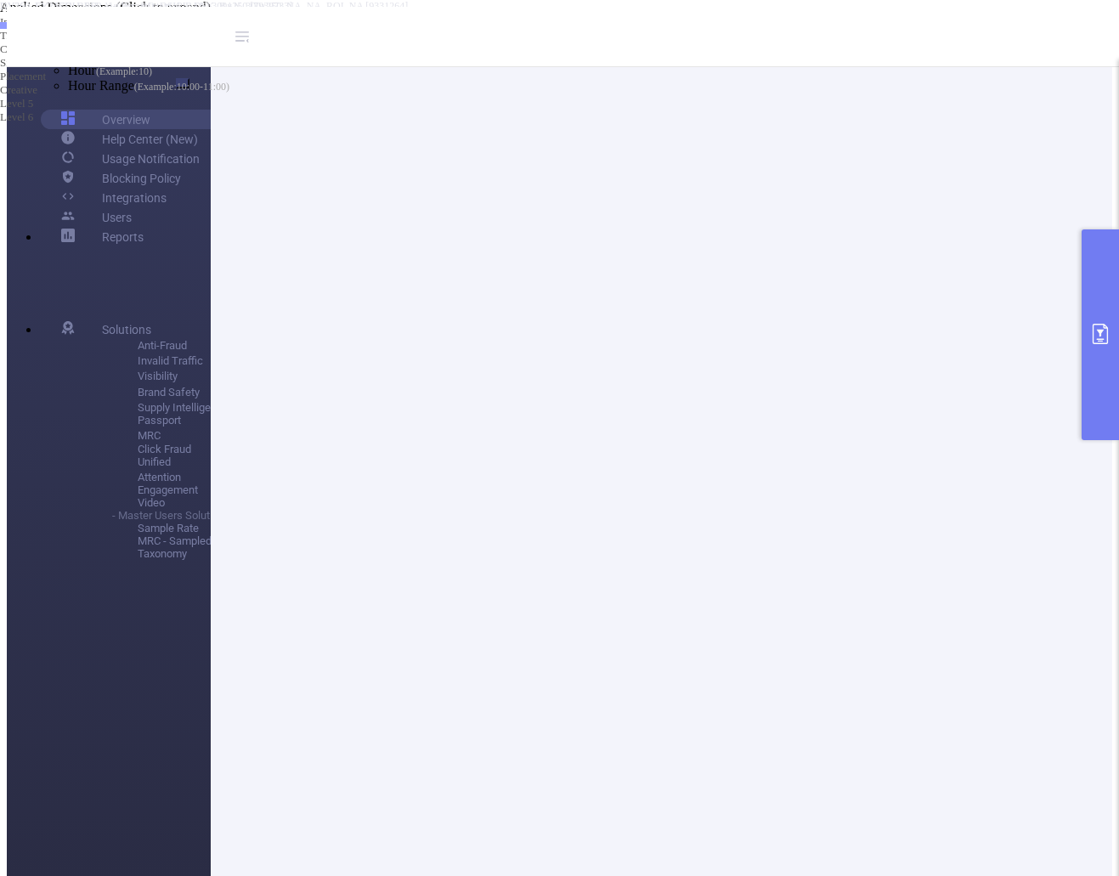
scroll to position [149, 0]
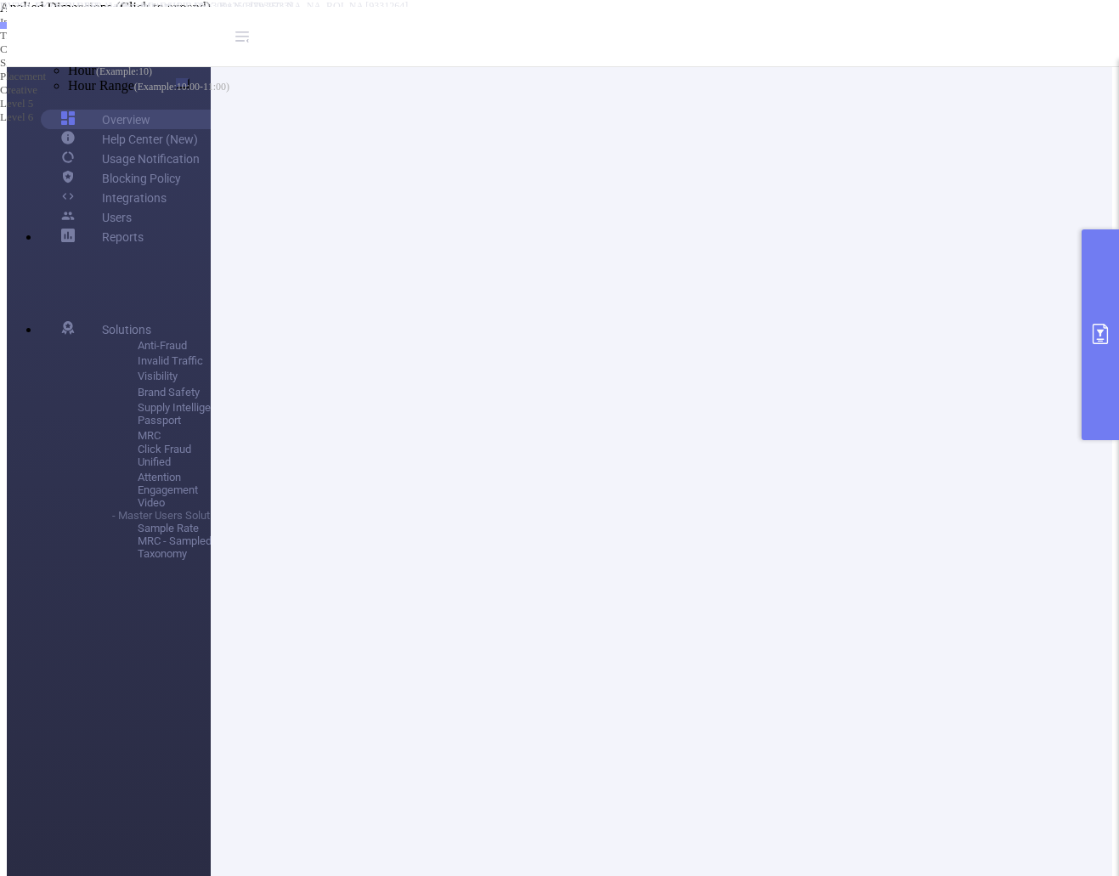
click at [1094, 348] on button "primary" at bounding box center [1100, 334] width 37 height 211
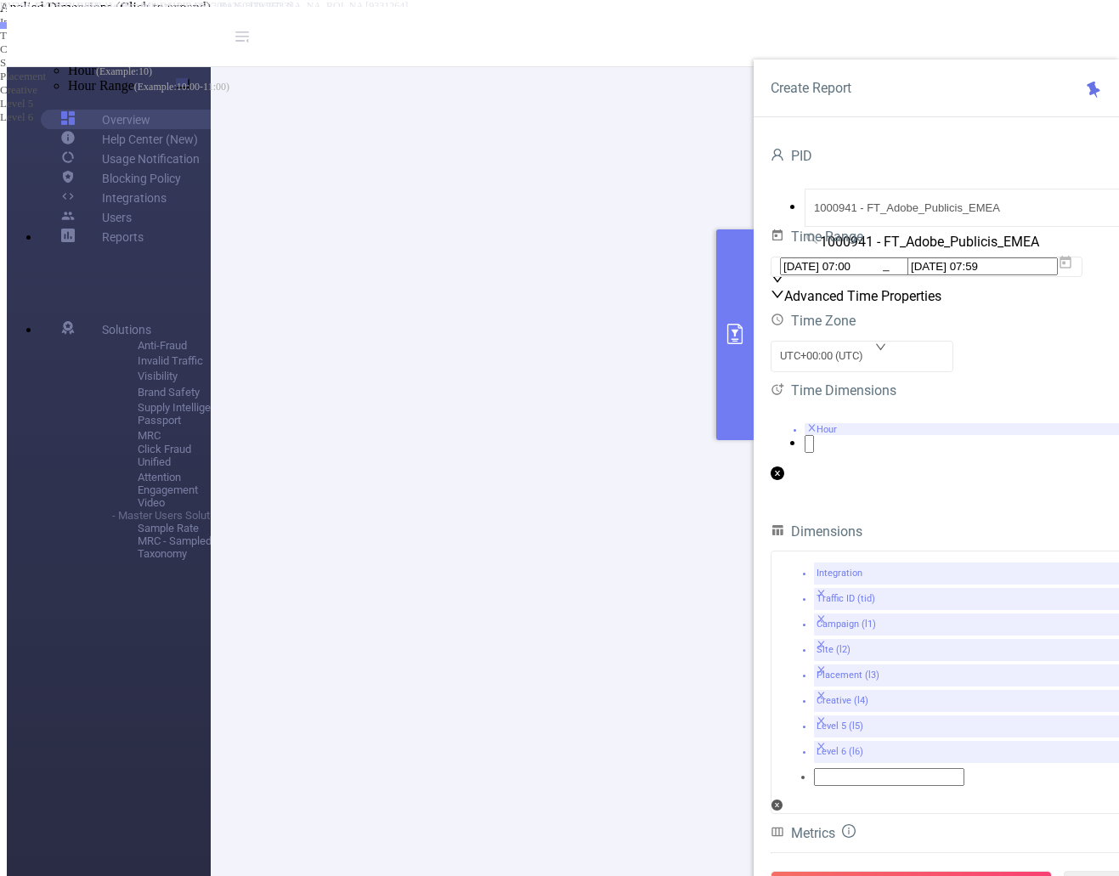
click at [827, 435] on li "Hour" at bounding box center [970, 429] width 331 height 12
drag, startPoint x: 813, startPoint y: 617, endPoint x: 823, endPoint y: 614, distance: 10.5
click at [48, 62] on span at bounding box center [48, 55] width 0 height 14
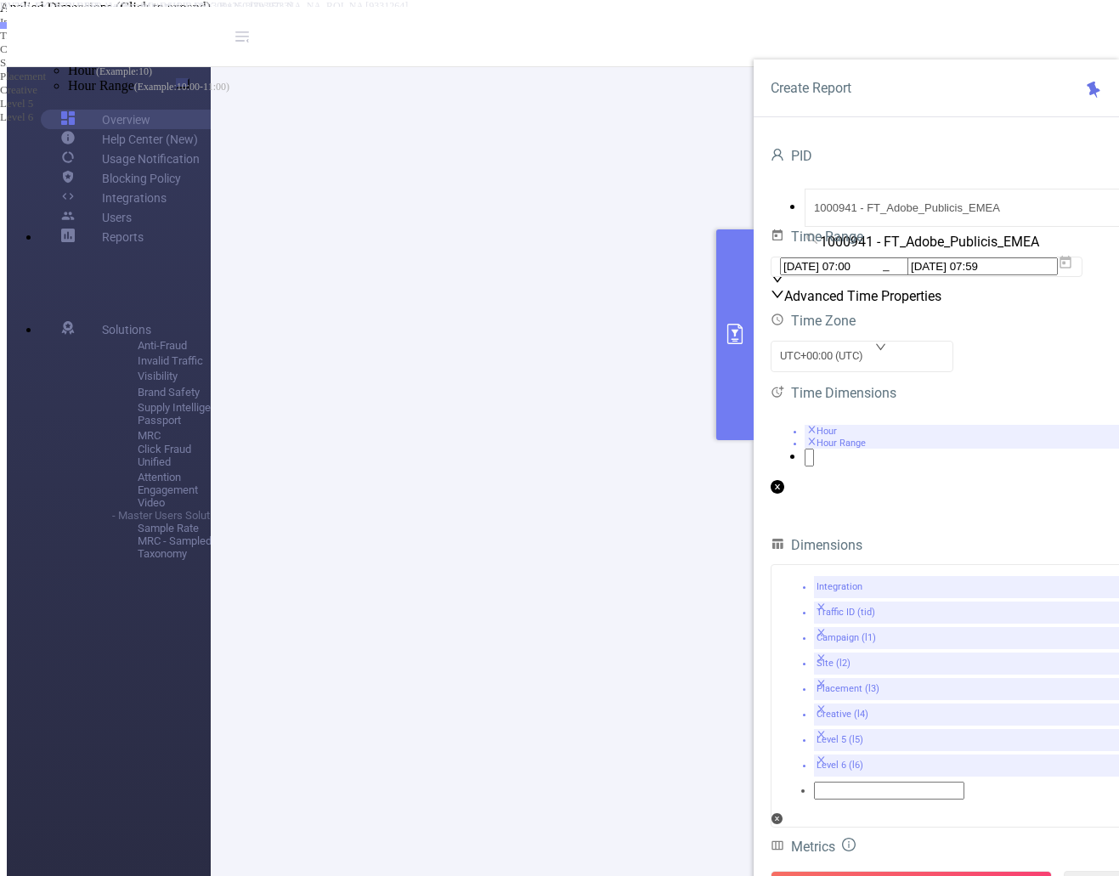
click at [48, 62] on span at bounding box center [48, 55] width 0 height 14
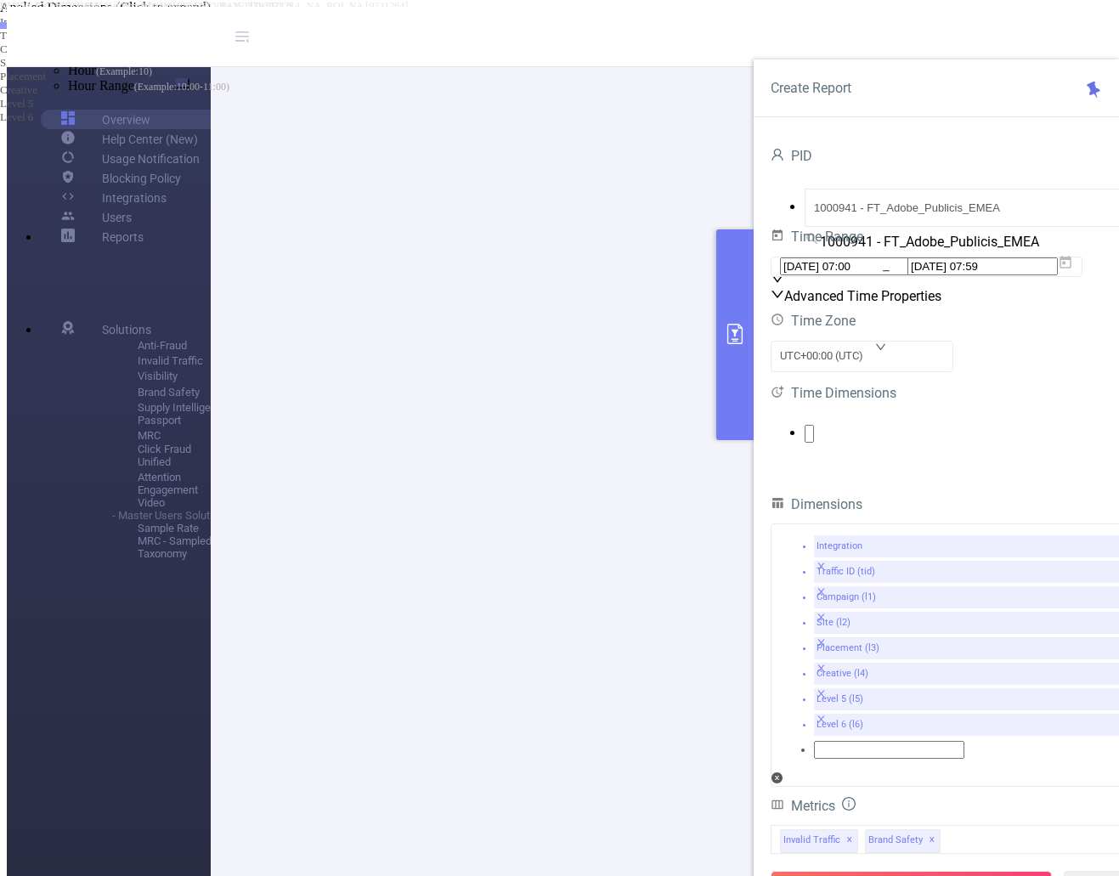
click at [1000, 463] on div "Time Zone UTC+00:00 (UTC) Time Dimensions" at bounding box center [953, 386] width 365 height 154
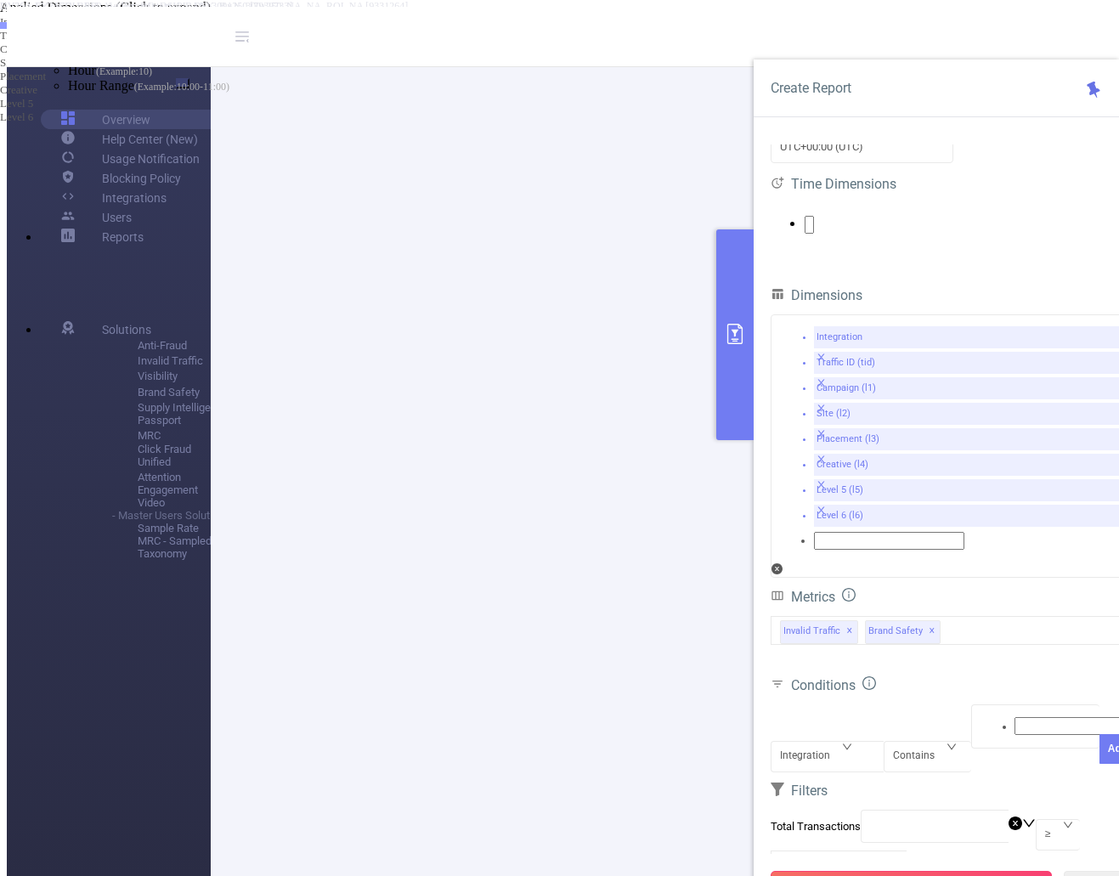
click at [956, 871] on button "Run Report" at bounding box center [911, 886] width 281 height 31
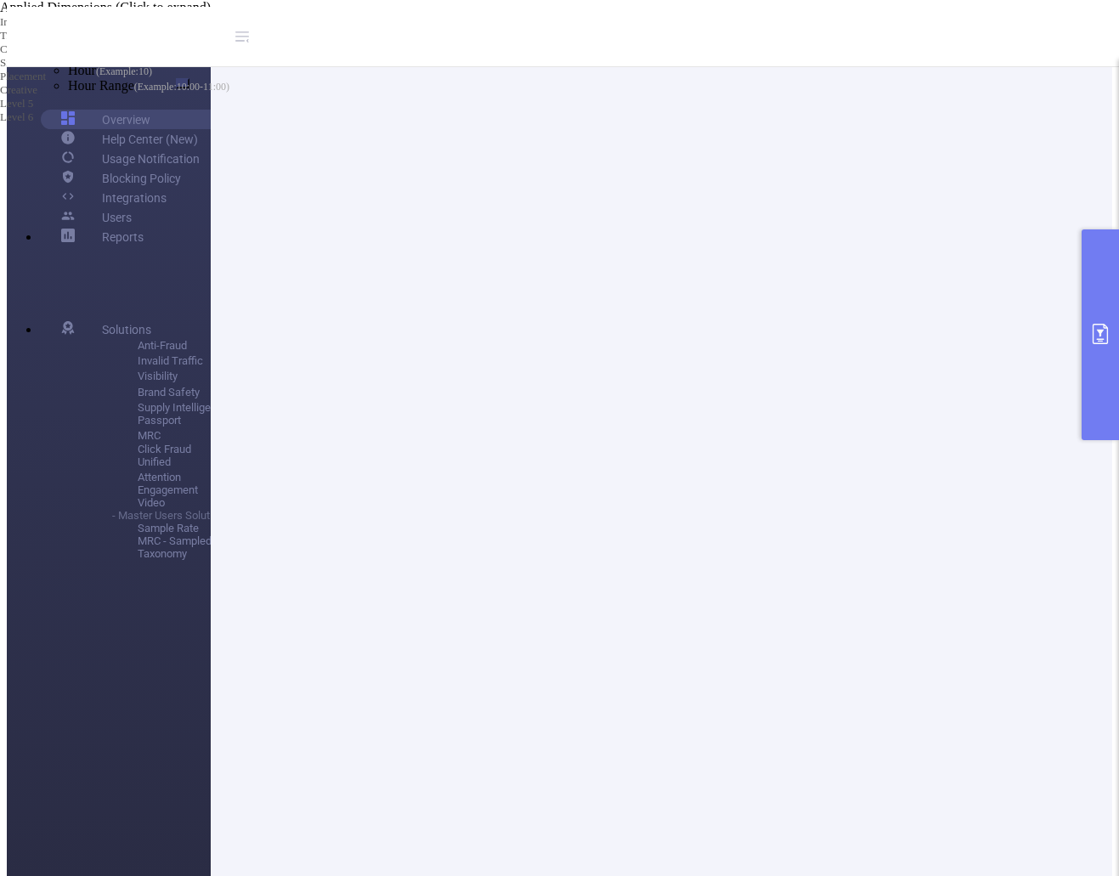
scroll to position [0, 0]
click at [449, 36] on li "Separated Columns" at bounding box center [576, 29] width 1085 height 13
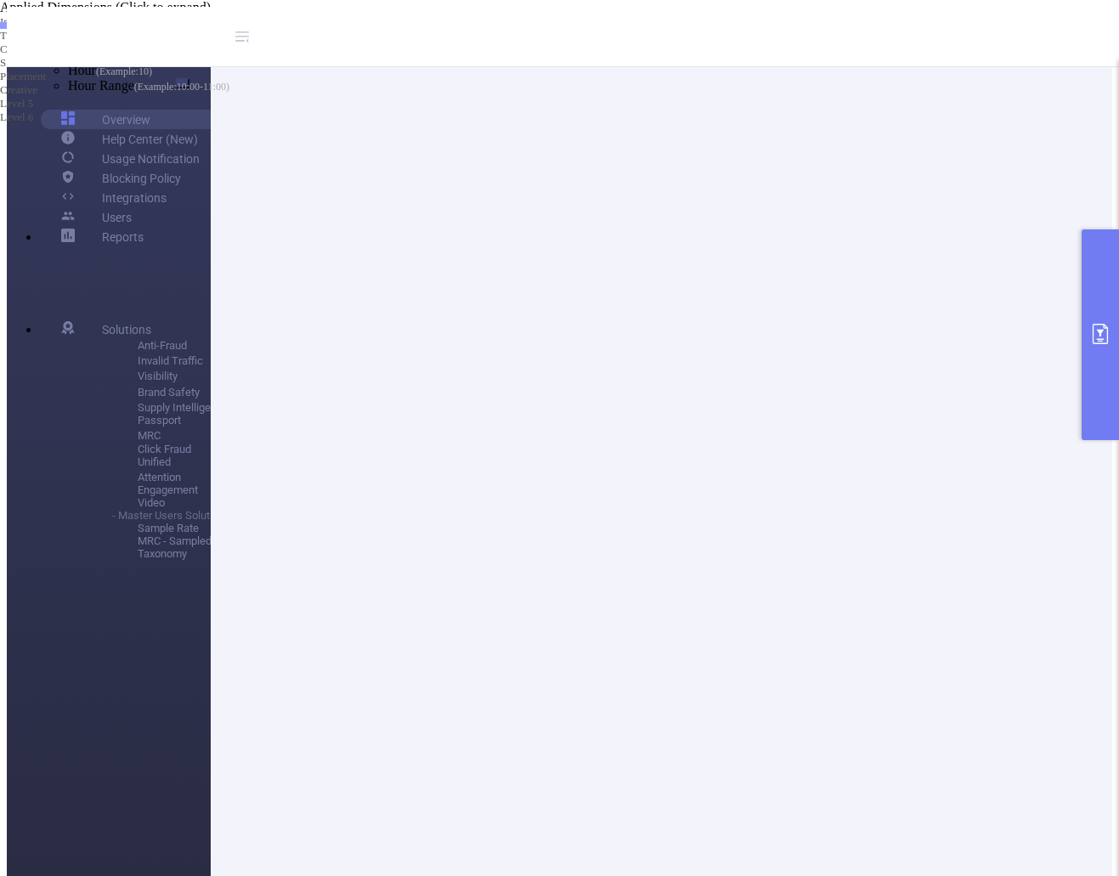
click at [464, 23] on li "Single Column Containing Original Value And New Value" at bounding box center [576, 16] width 1085 height 13
drag, startPoint x: 747, startPoint y: 346, endPoint x: 743, endPoint y: 359, distance: 13.4
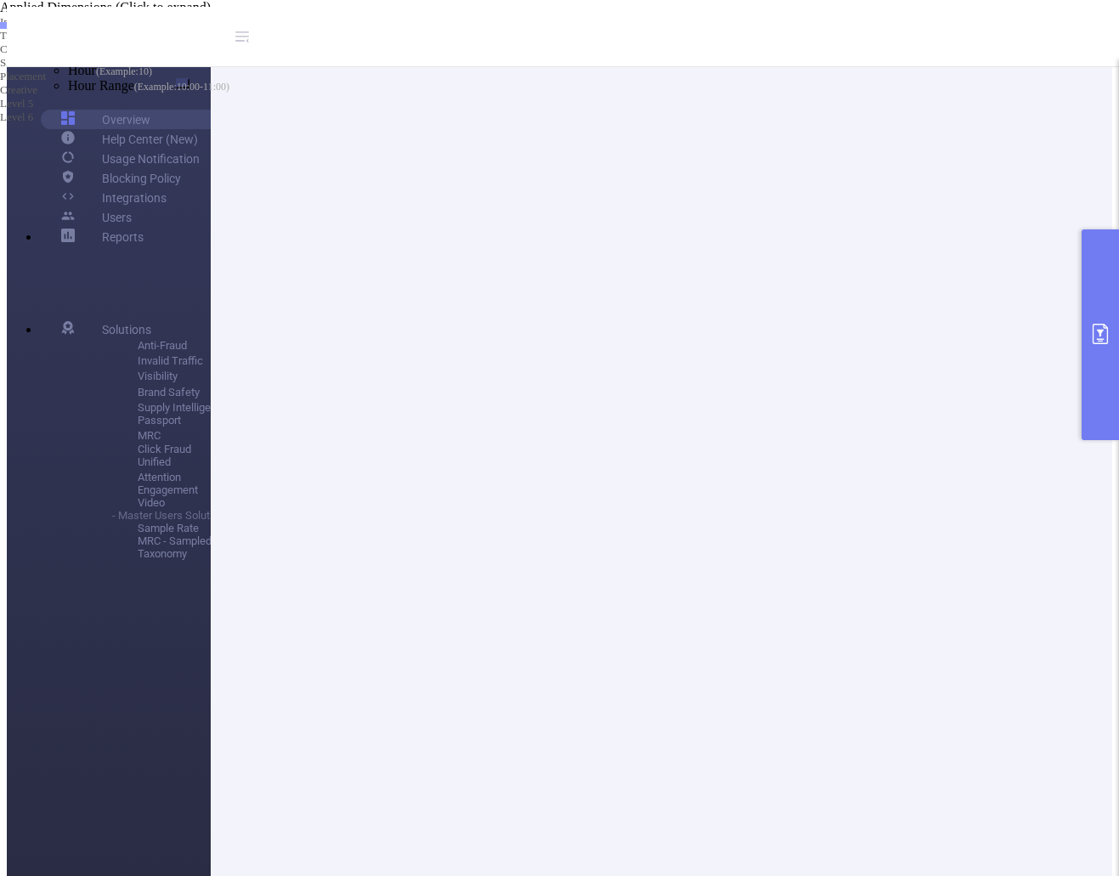
click at [25, 875] on icon "icon: close" at bounding box center [19, 890] width 11 height 11
click at [1104, 343] on icon "primary" at bounding box center [1100, 334] width 20 height 20
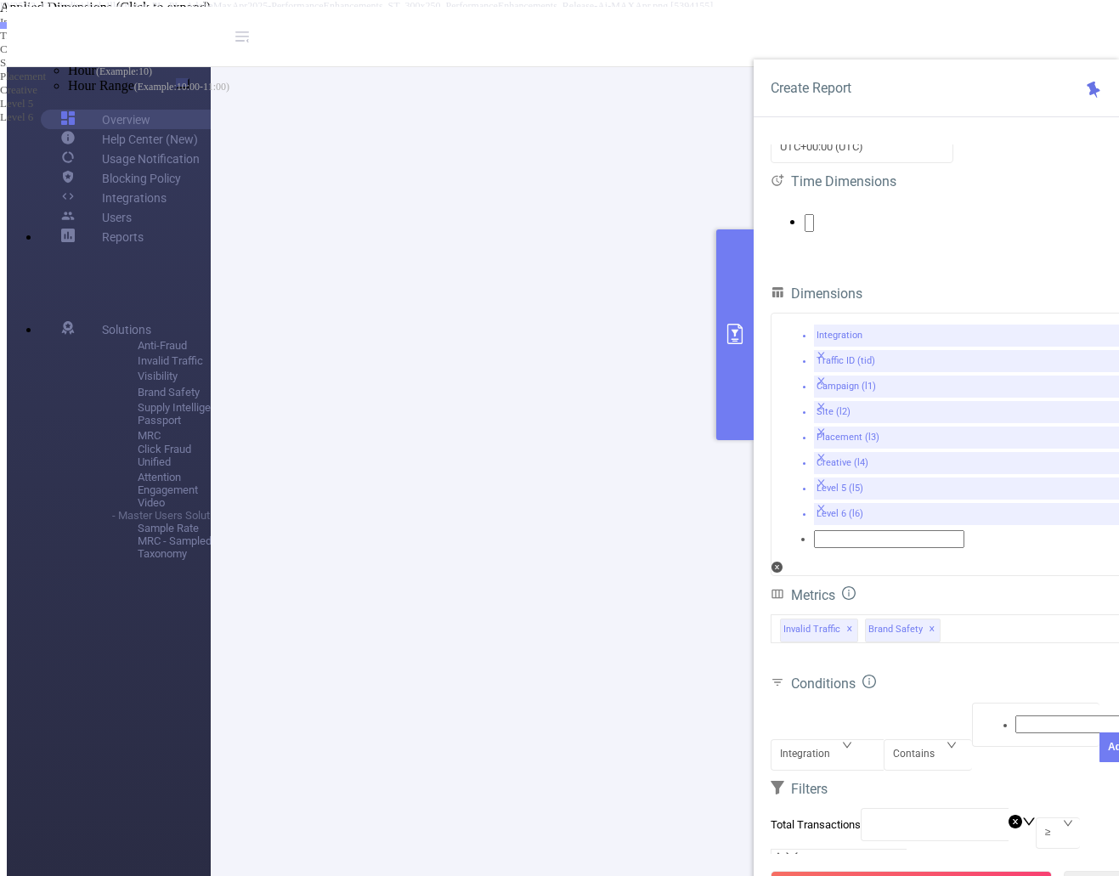
click at [723, 361] on button "primary" at bounding box center [734, 334] width 37 height 211
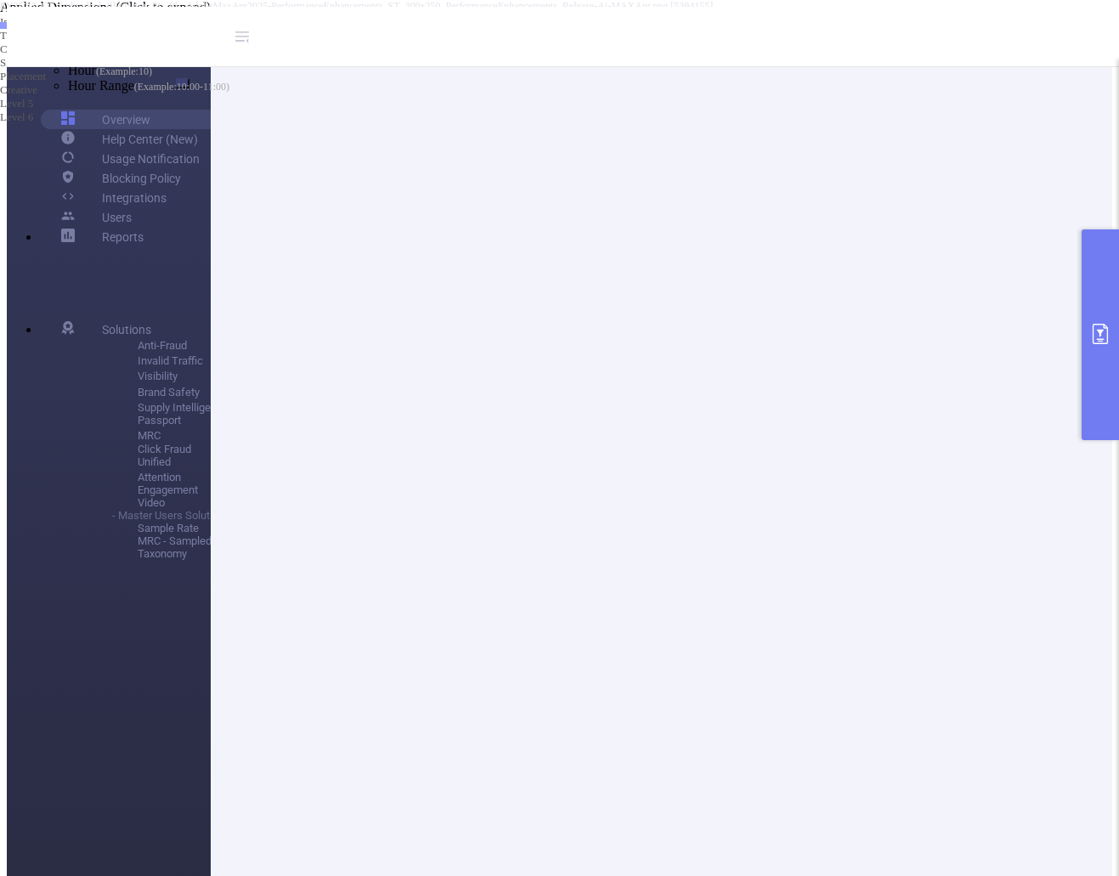
click at [462, 36] on li "Separated Columns" at bounding box center [576, 29] width 1085 height 13
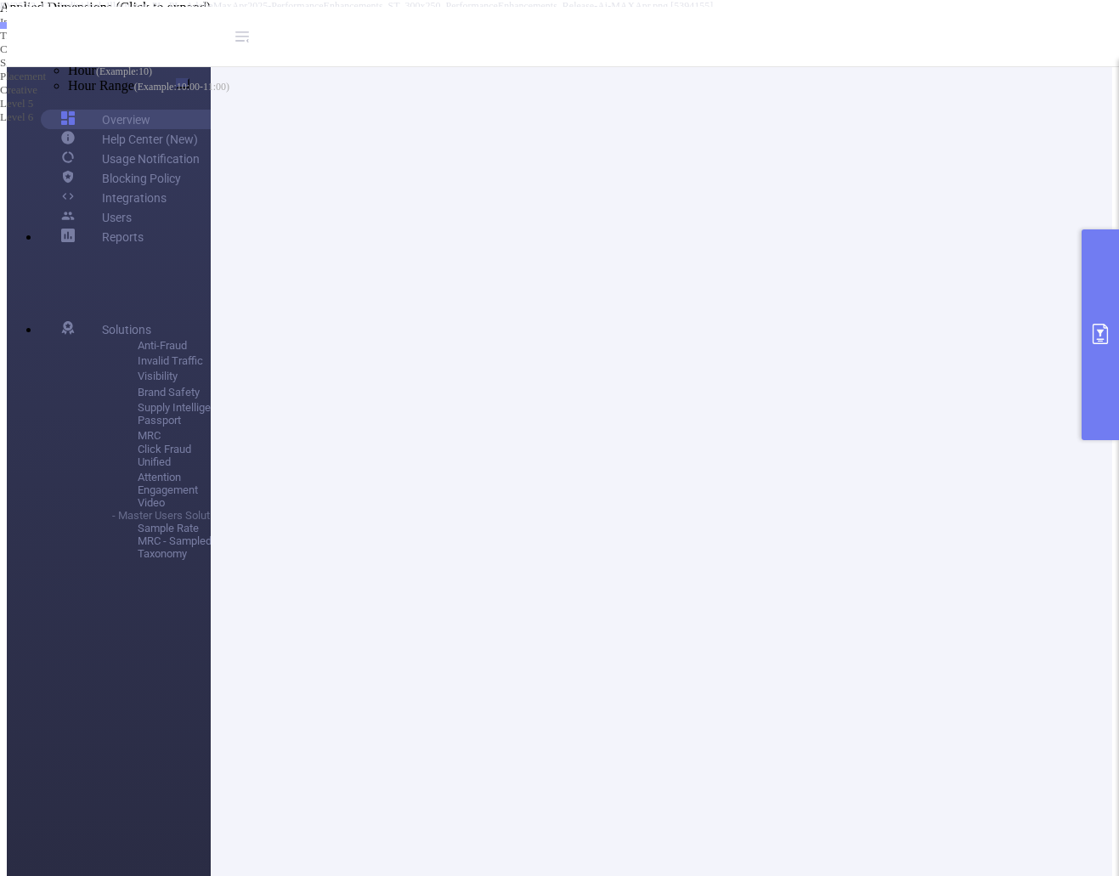
click at [1095, 361] on button "primary" at bounding box center [1100, 334] width 37 height 211
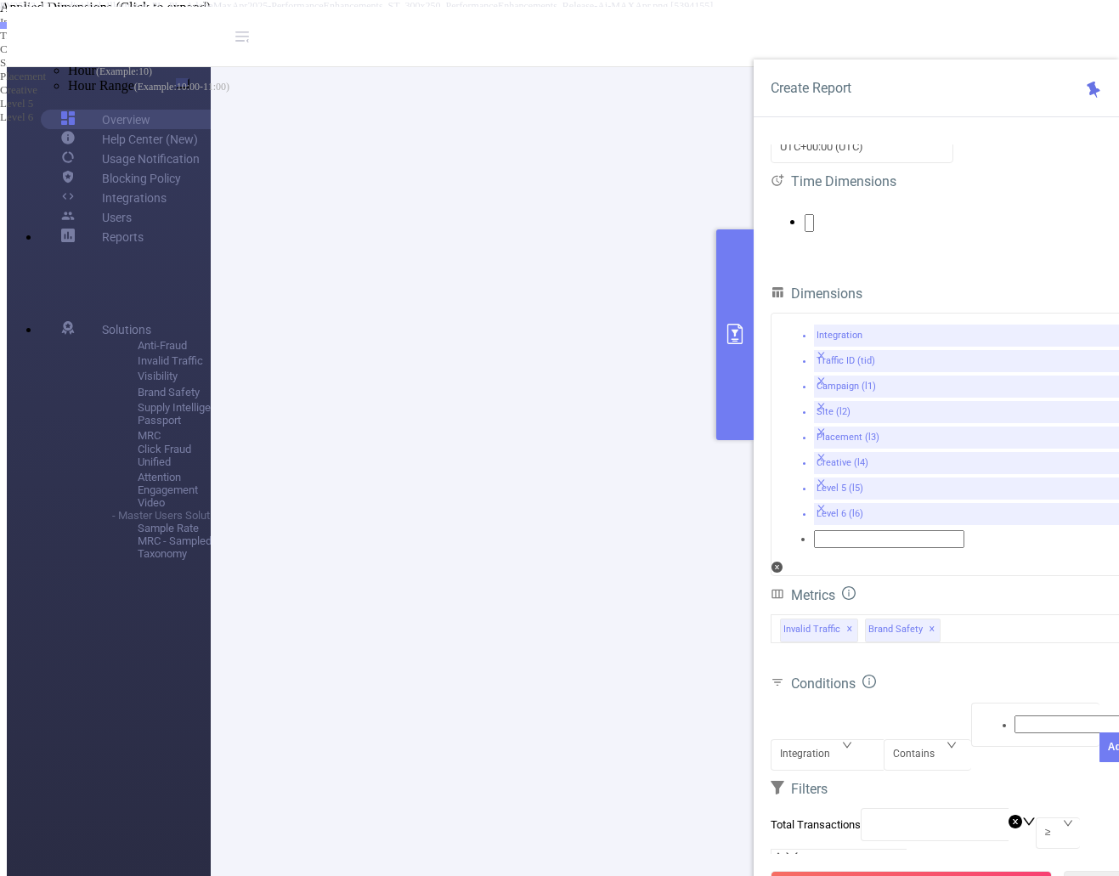
click at [864, 252] on div at bounding box center [953, 224] width 365 height 55
click at [851, 232] on ul at bounding box center [953, 223] width 365 height 18
click at [68, 93] on span at bounding box center [68, 85] width 0 height 14
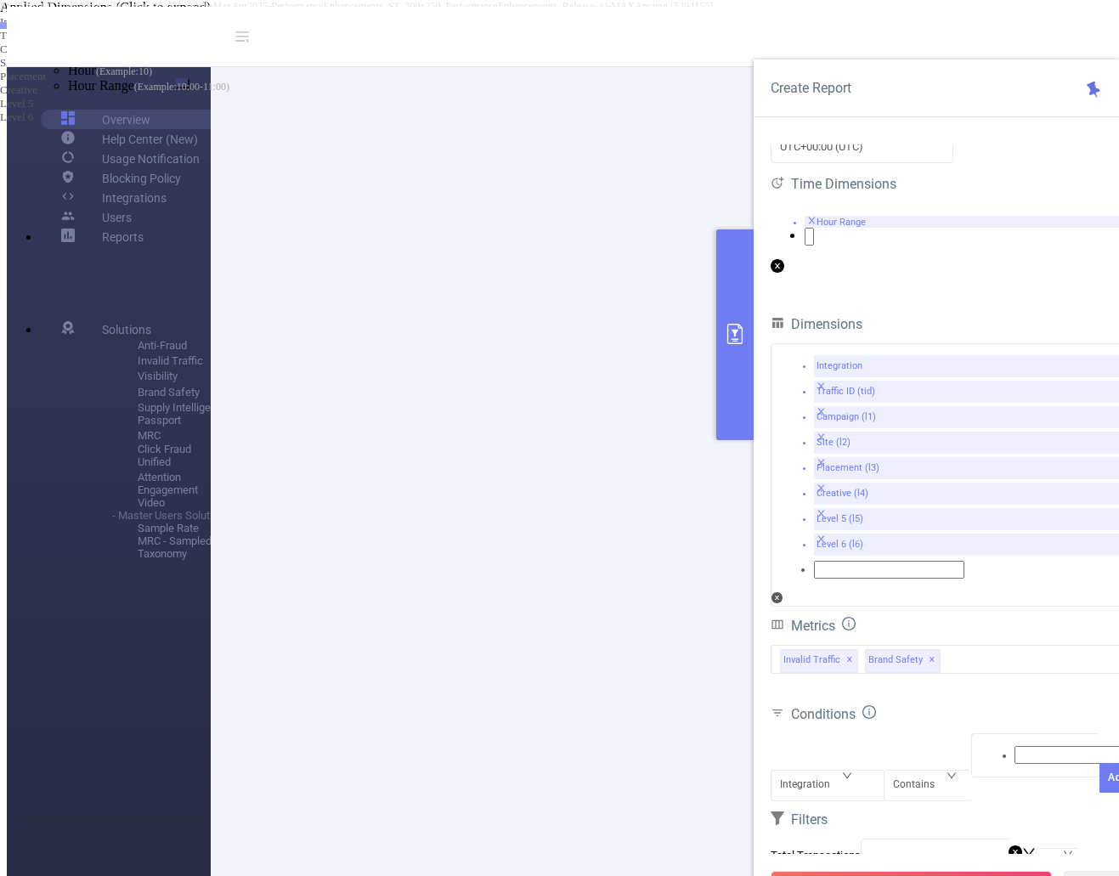
click at [968, 702] on div "Conditions" at bounding box center [953, 716] width 365 height 28
drag, startPoint x: 903, startPoint y: 841, endPoint x: 1108, endPoint y: 720, distance: 238.1
click at [903, 871] on button "Run Report" at bounding box center [911, 886] width 281 height 31
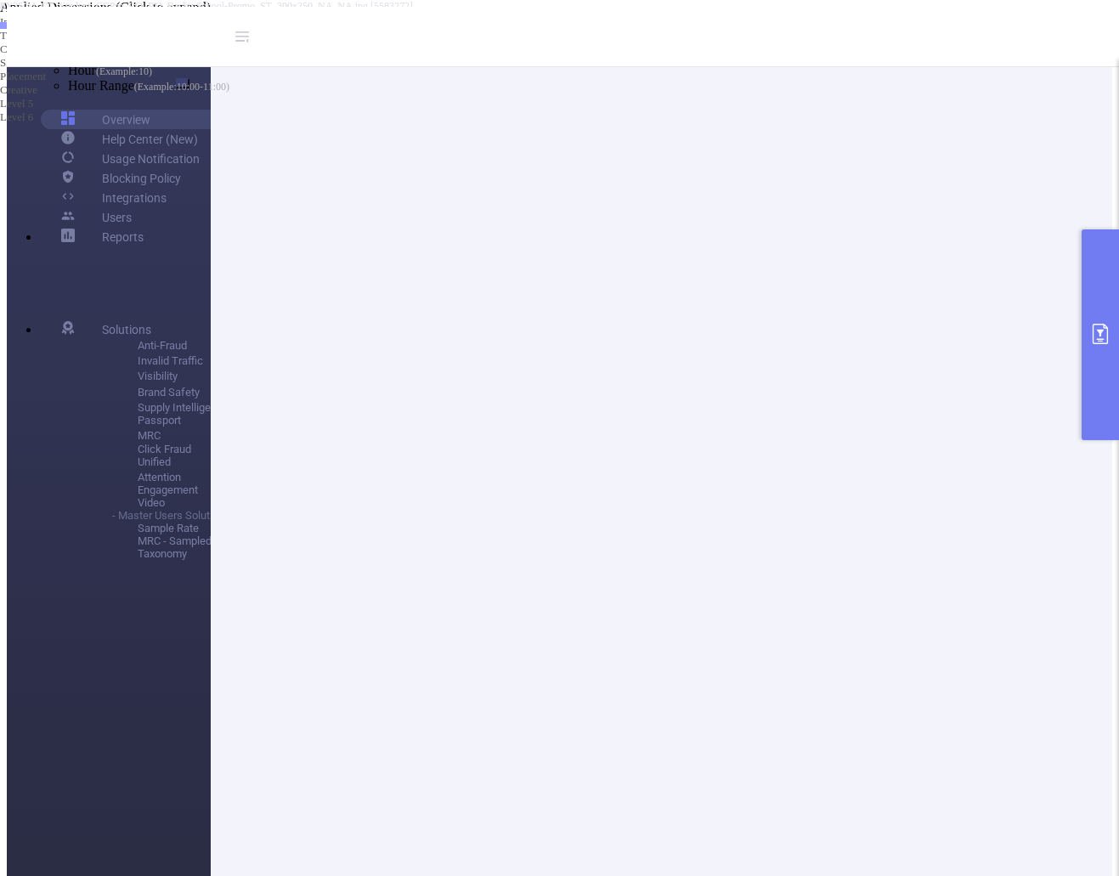
click at [438, 48] on li "New Value Only" at bounding box center [576, 42] width 1085 height 13
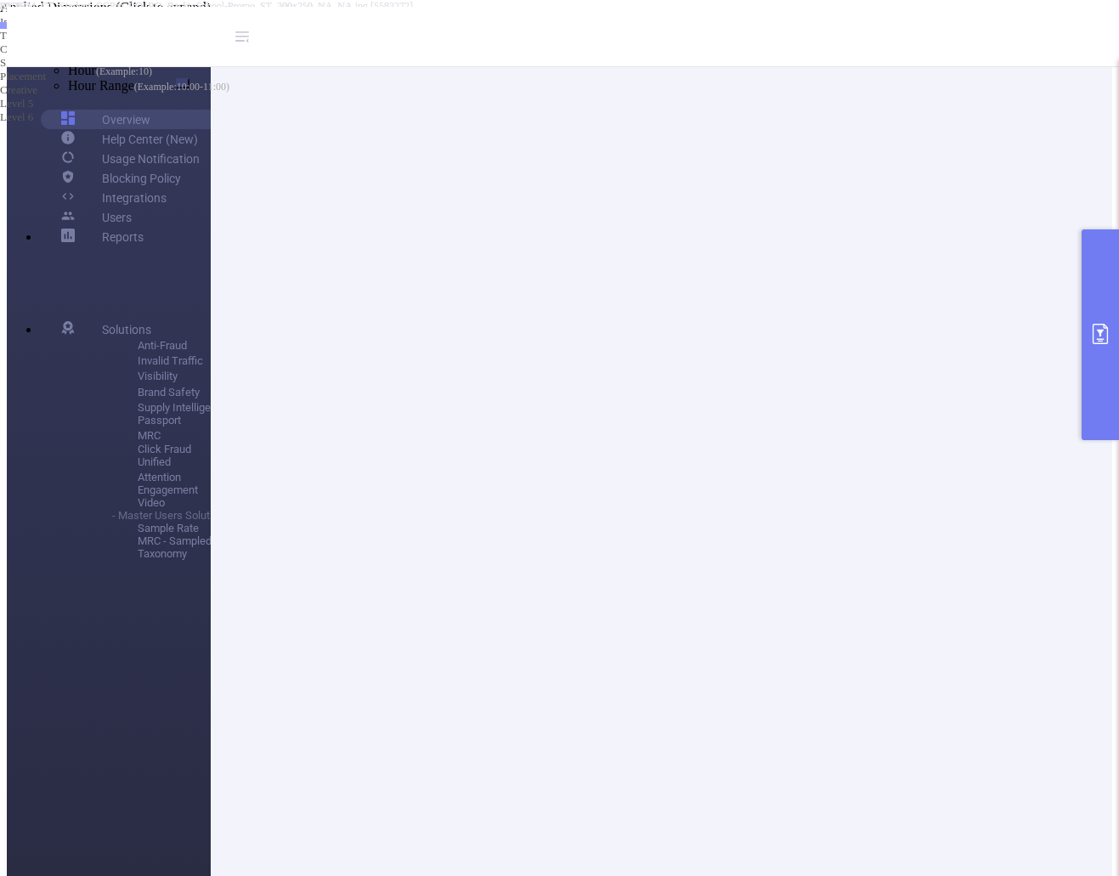
click at [467, 23] on li "Single Column Containing Original Value And New Value" at bounding box center [576, 16] width 1085 height 13
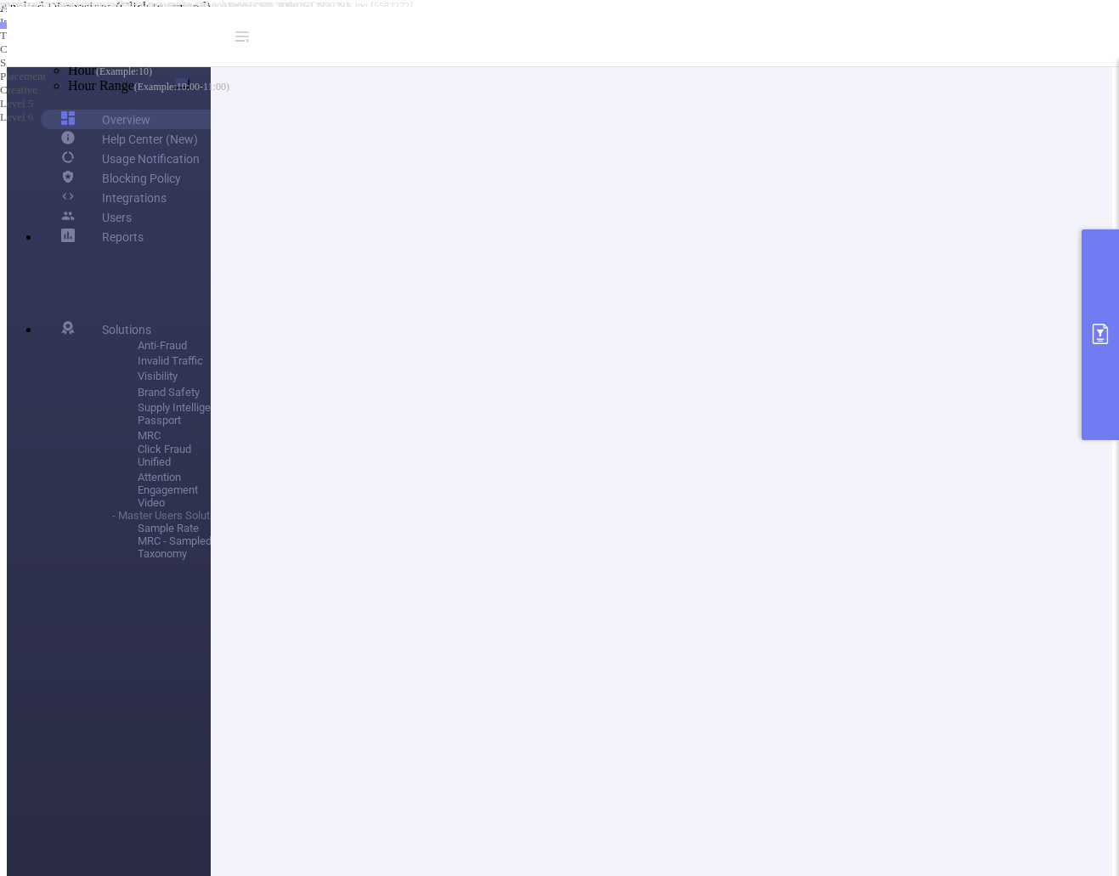
click at [1093, 347] on button "primary" at bounding box center [1100, 334] width 37 height 211
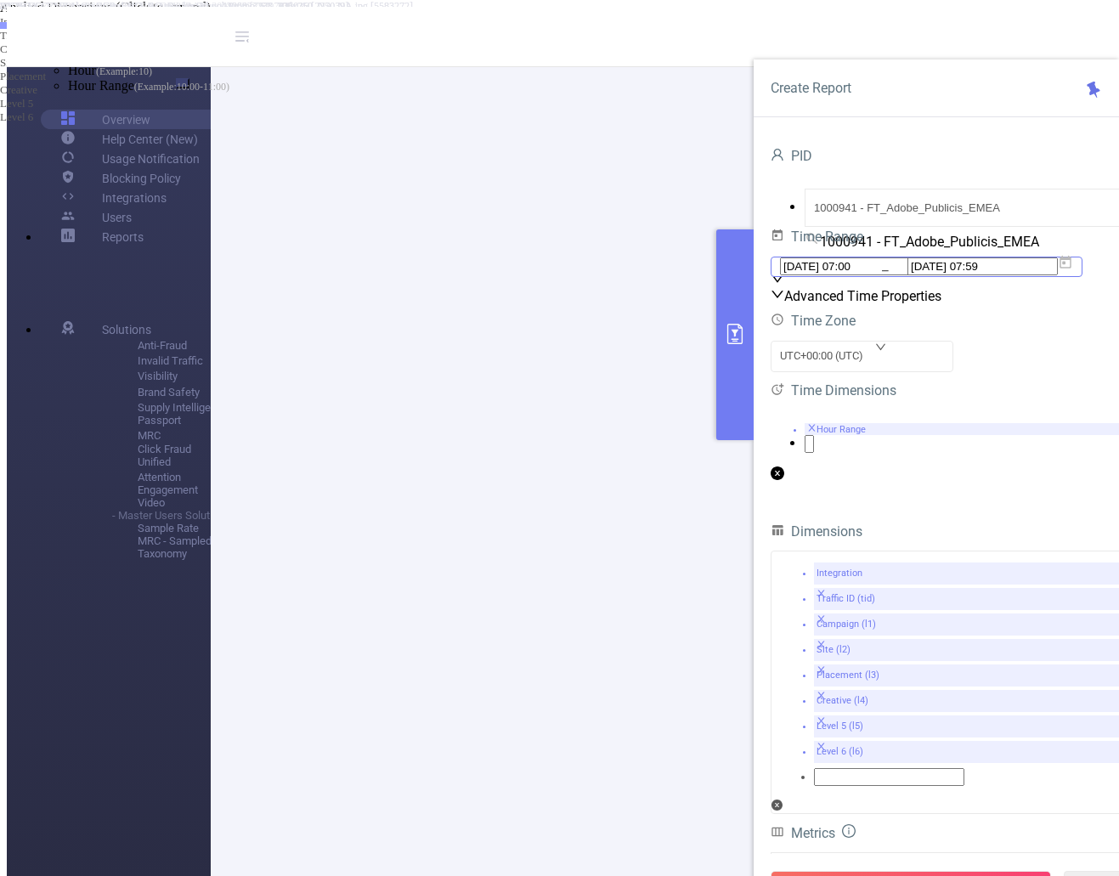
click at [1072, 269] on icon at bounding box center [1066, 262] width 12 height 13
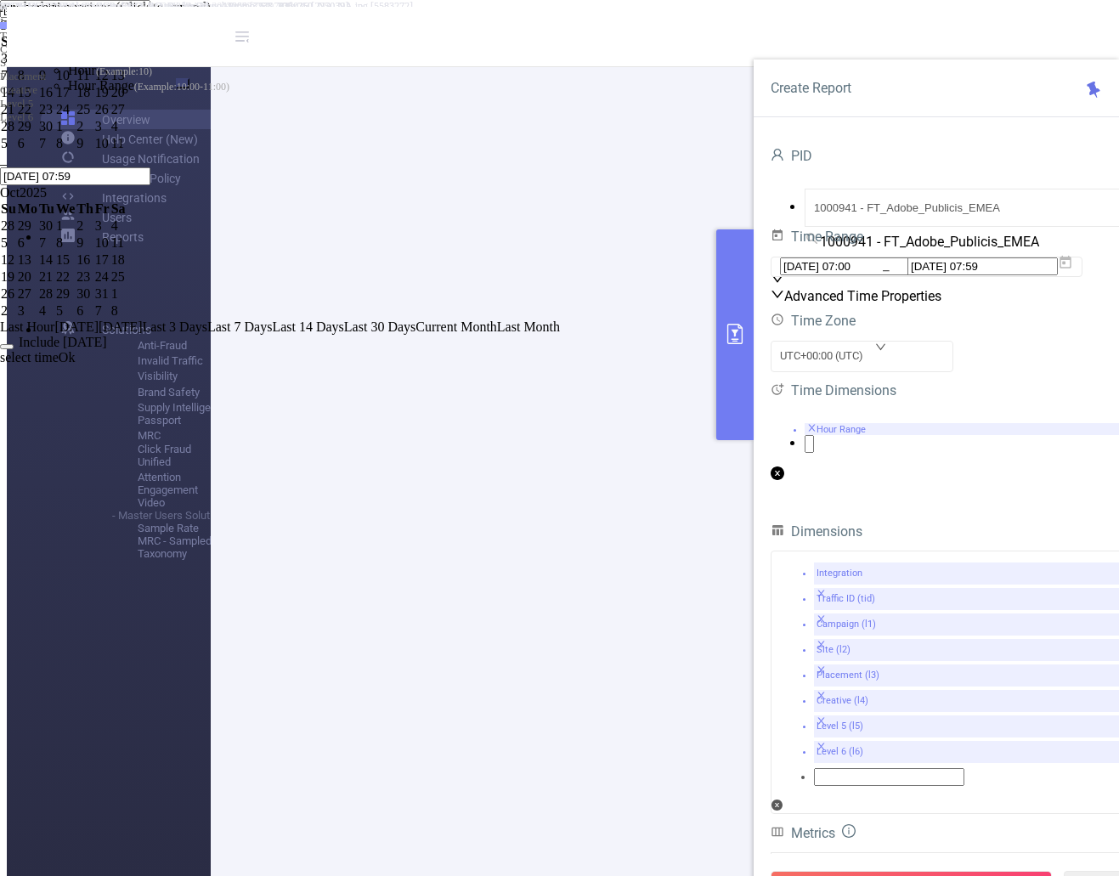
click at [75, 100] on div "17" at bounding box center [65, 92] width 19 height 15
click at [54, 100] on div "16" at bounding box center [46, 92] width 15 height 15
type input "[DATE] 07:00"
click at [54, 100] on div "16" at bounding box center [46, 92] width 15 height 15
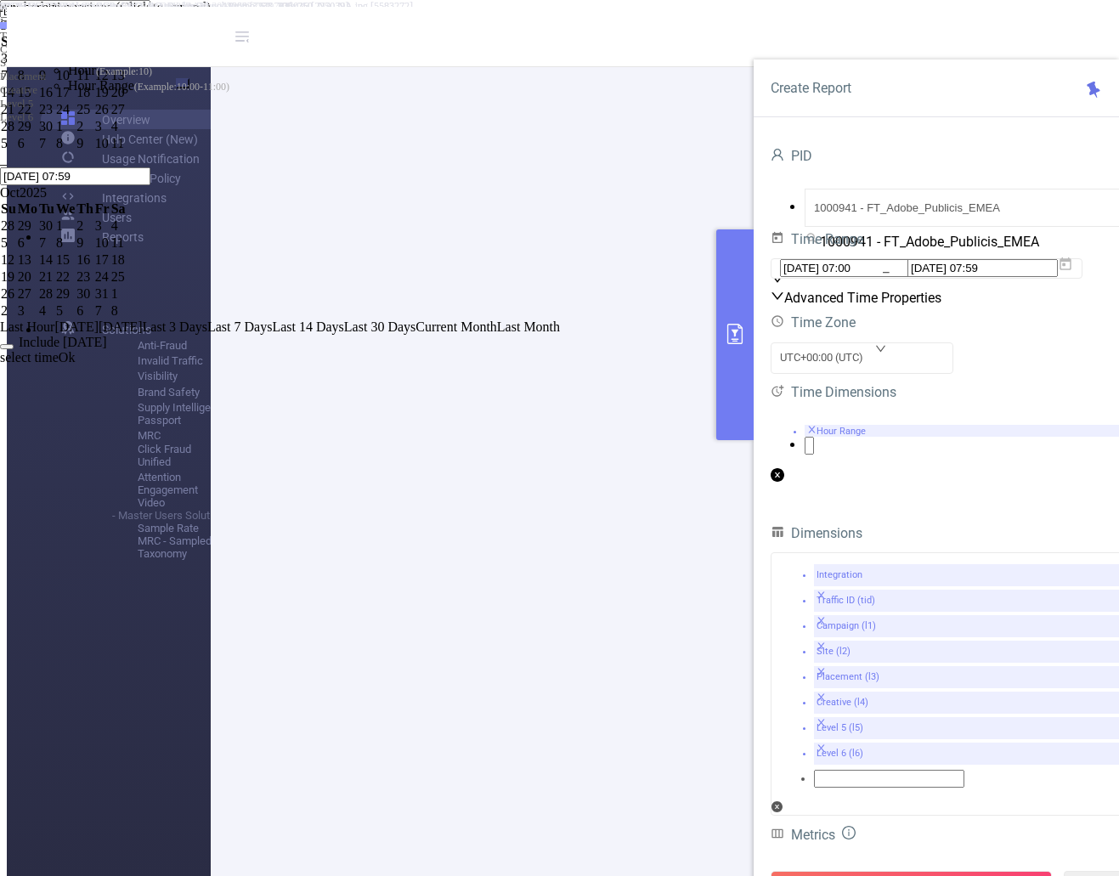
click at [76, 365] on link "Ok" at bounding box center [67, 357] width 17 height 14
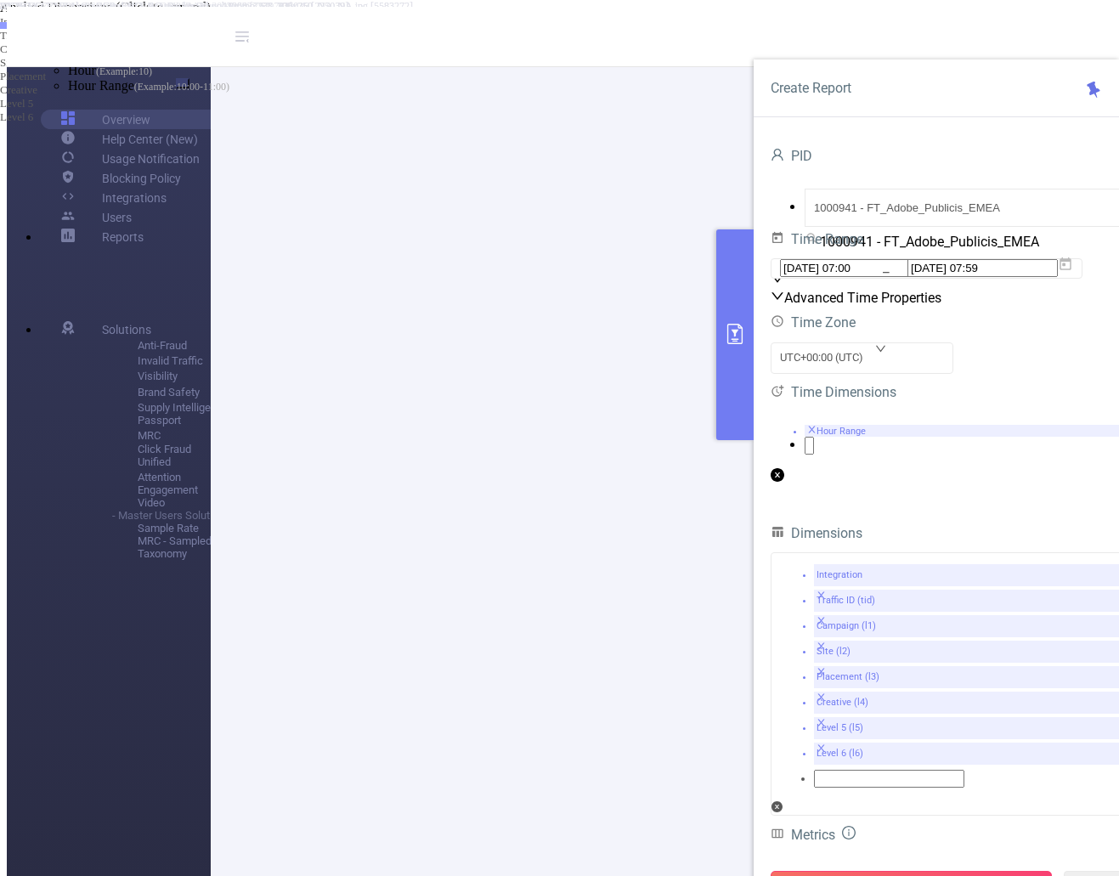
click at [943, 871] on button "Run Report" at bounding box center [911, 886] width 281 height 31
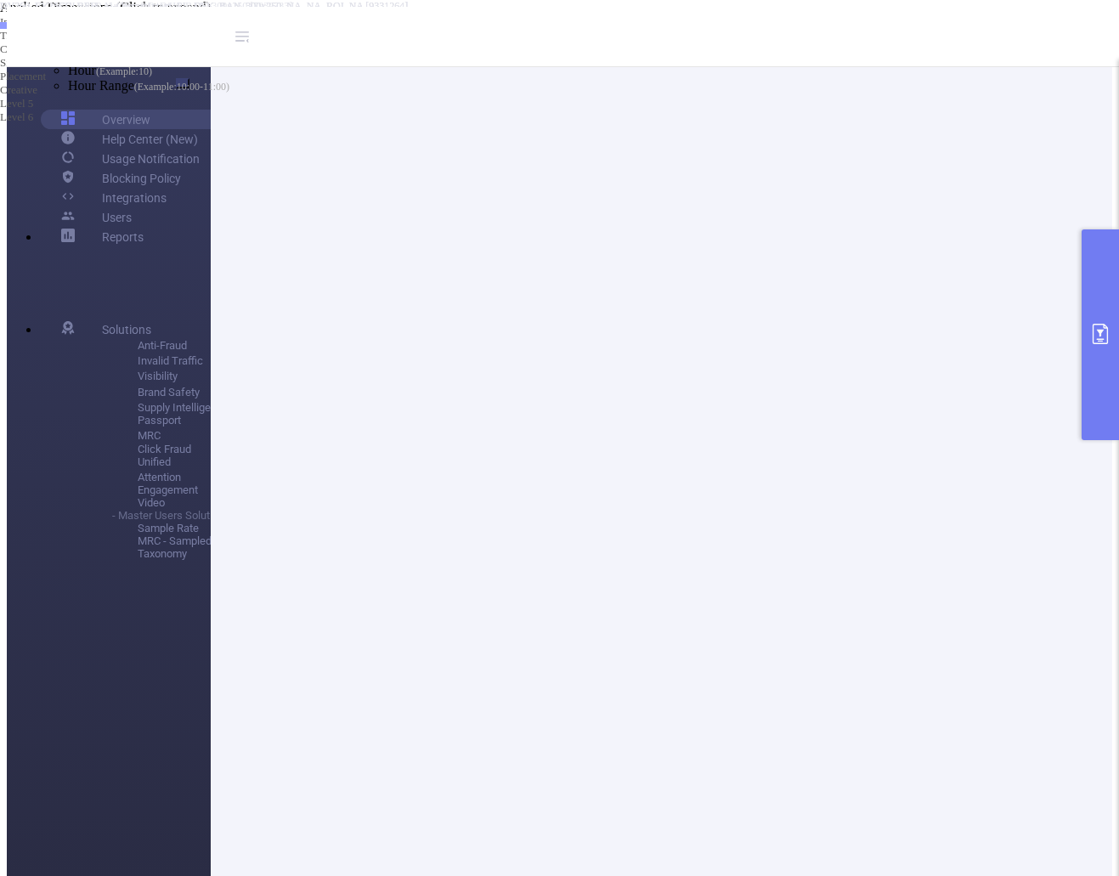
scroll to position [170, 0]
drag, startPoint x: 796, startPoint y: 346, endPoint x: 980, endPoint y: 342, distance: 183.6
